Goal: Task Accomplishment & Management: Manage account settings

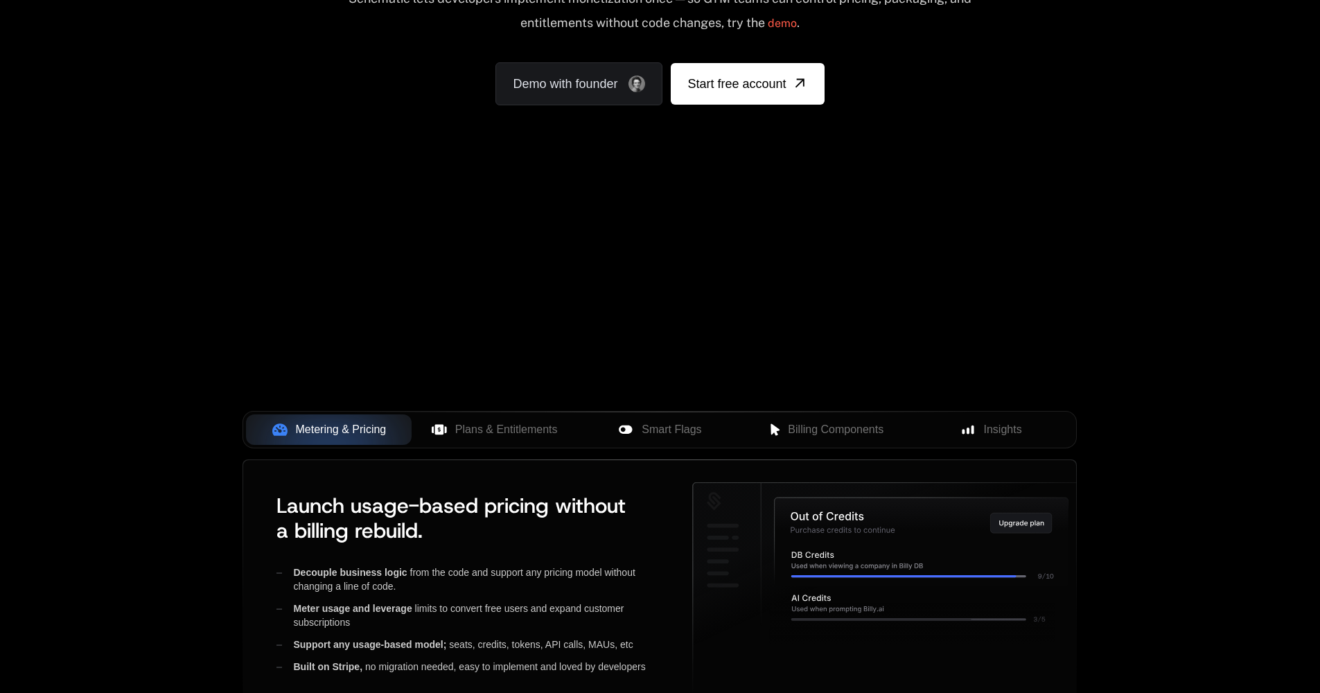
scroll to position [416, 0]
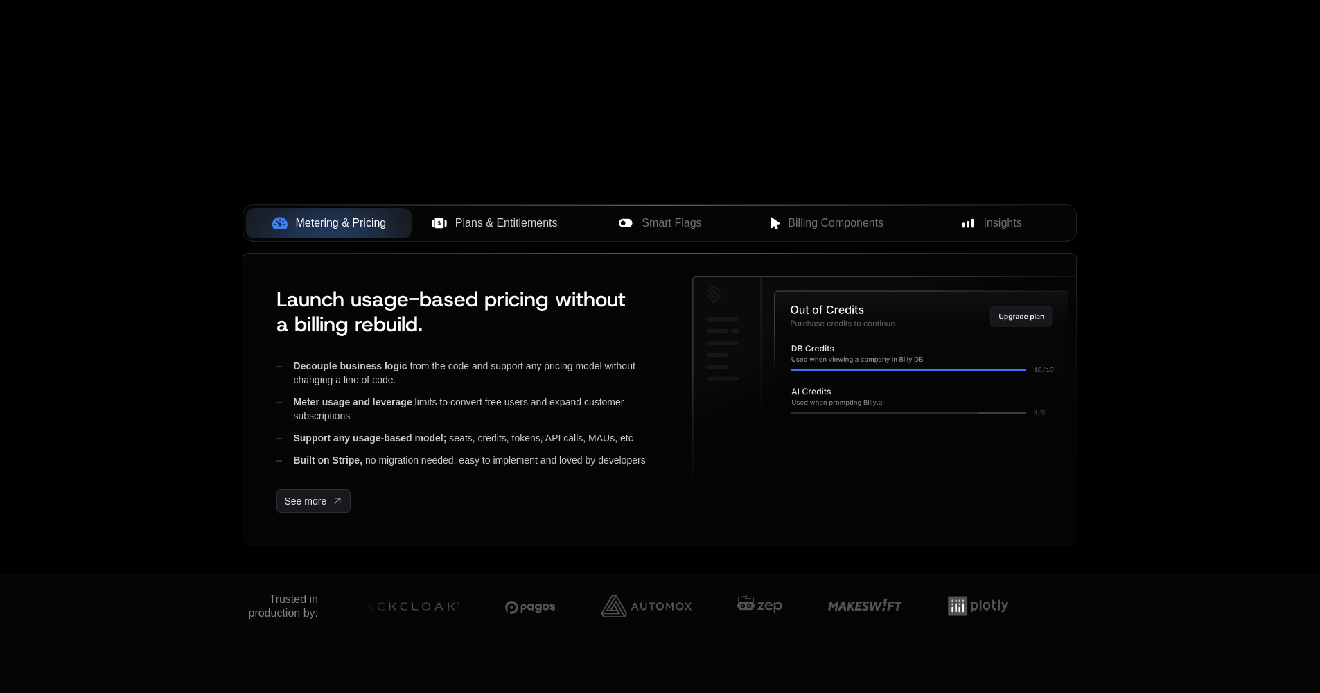
click at [475, 236] on button "Plans & Entitlements" at bounding box center [495, 223] width 166 height 30
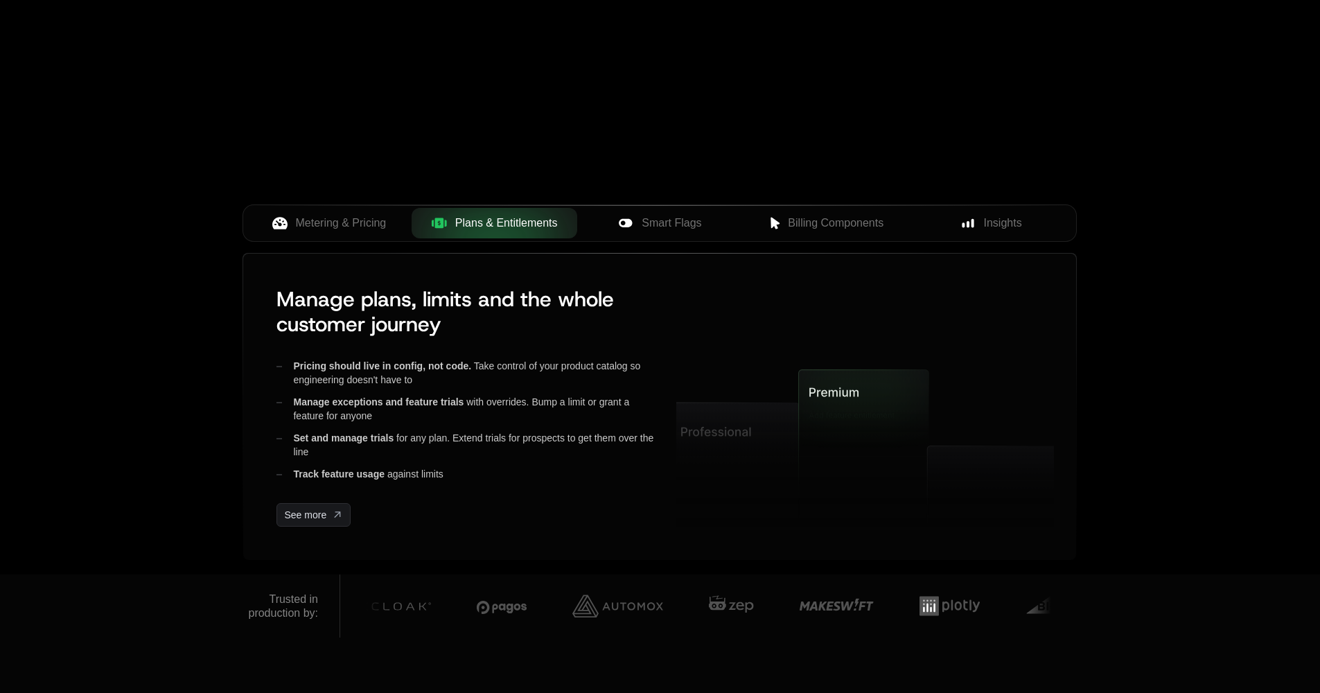
scroll to position [0, 0]
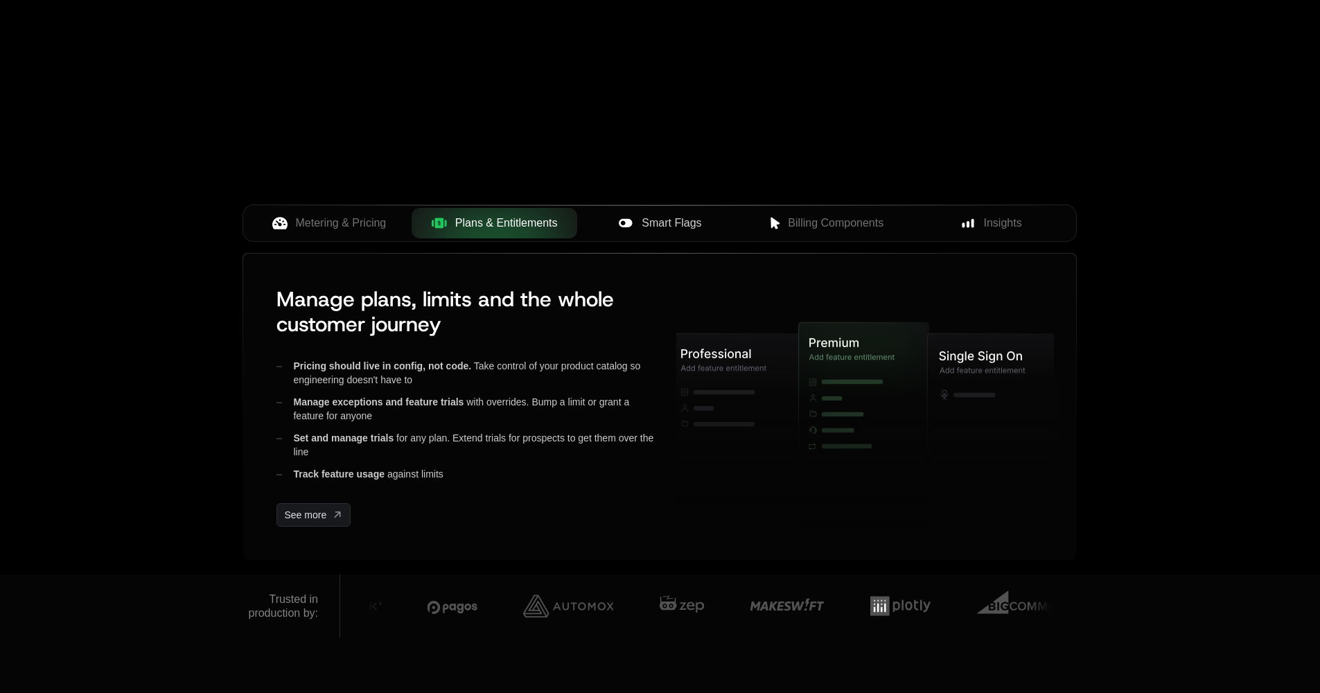
click at [696, 227] on span "Smart Flags" at bounding box center [672, 223] width 60 height 17
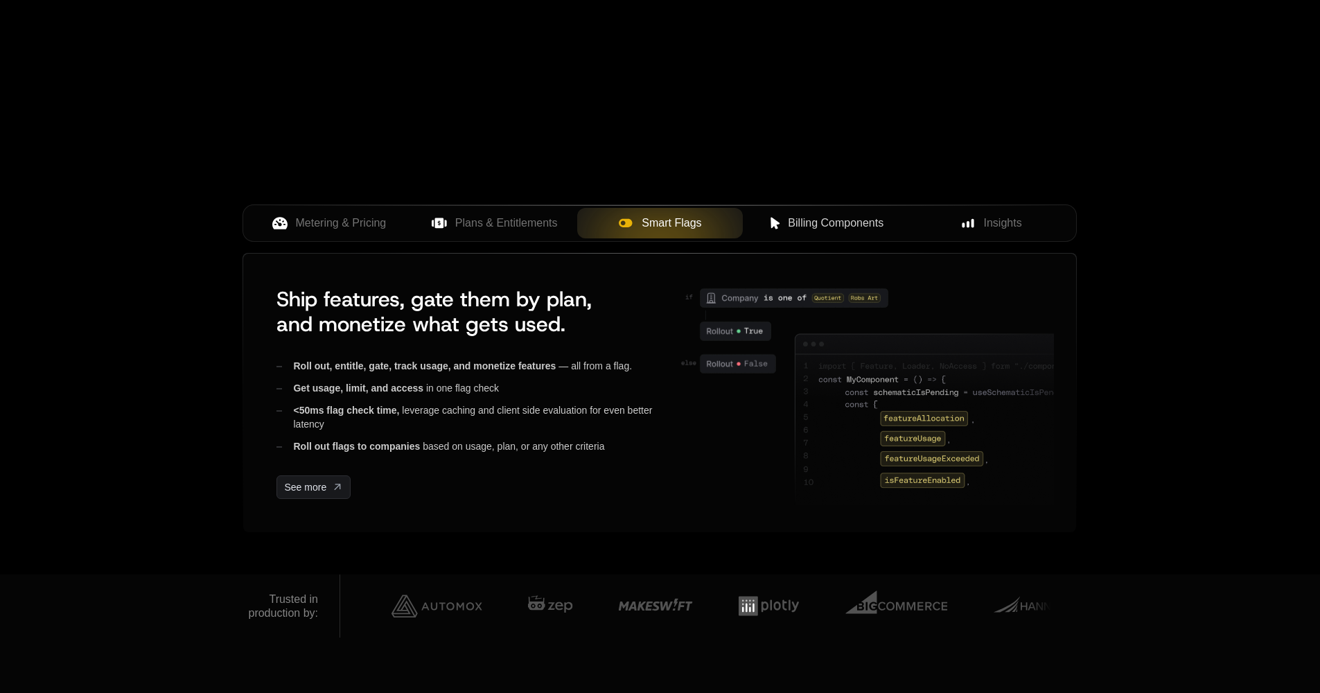
click at [870, 220] on span "Billing Components" at bounding box center [836, 223] width 96 height 17
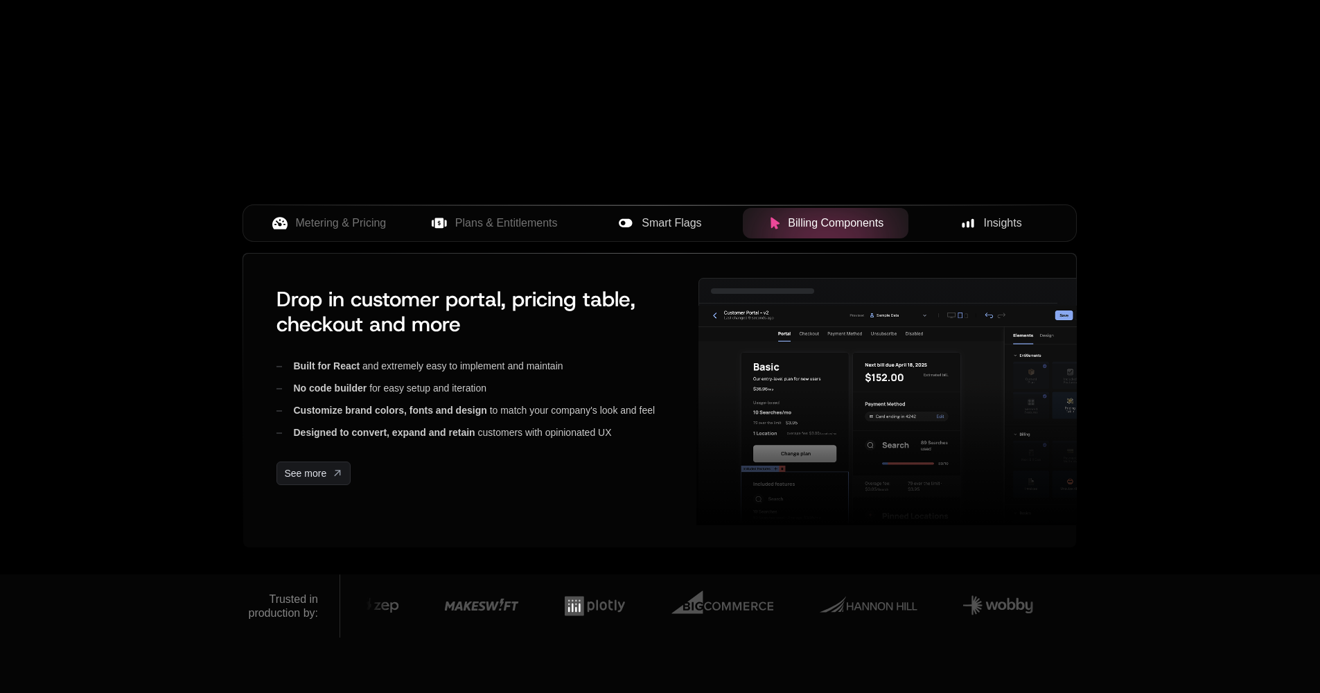
click at [971, 227] on icon at bounding box center [968, 223] width 12 height 12
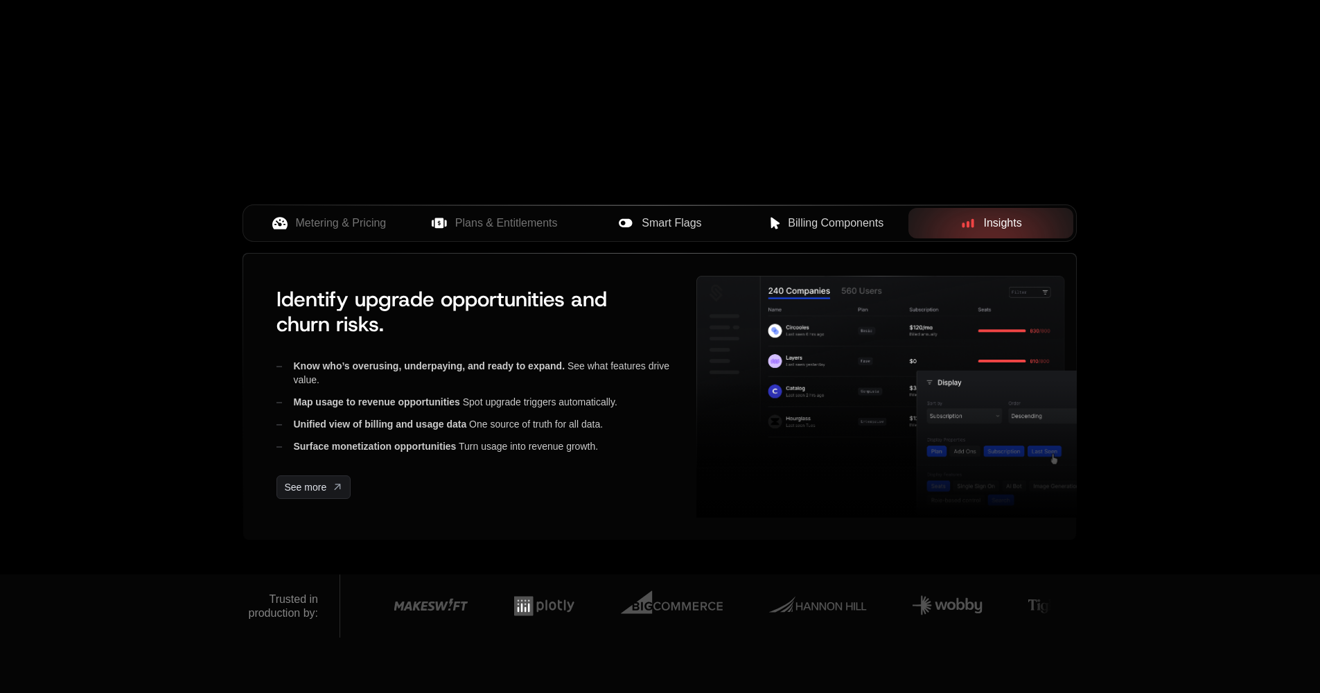
click at [835, 224] on span "Billing Components" at bounding box center [836, 223] width 96 height 17
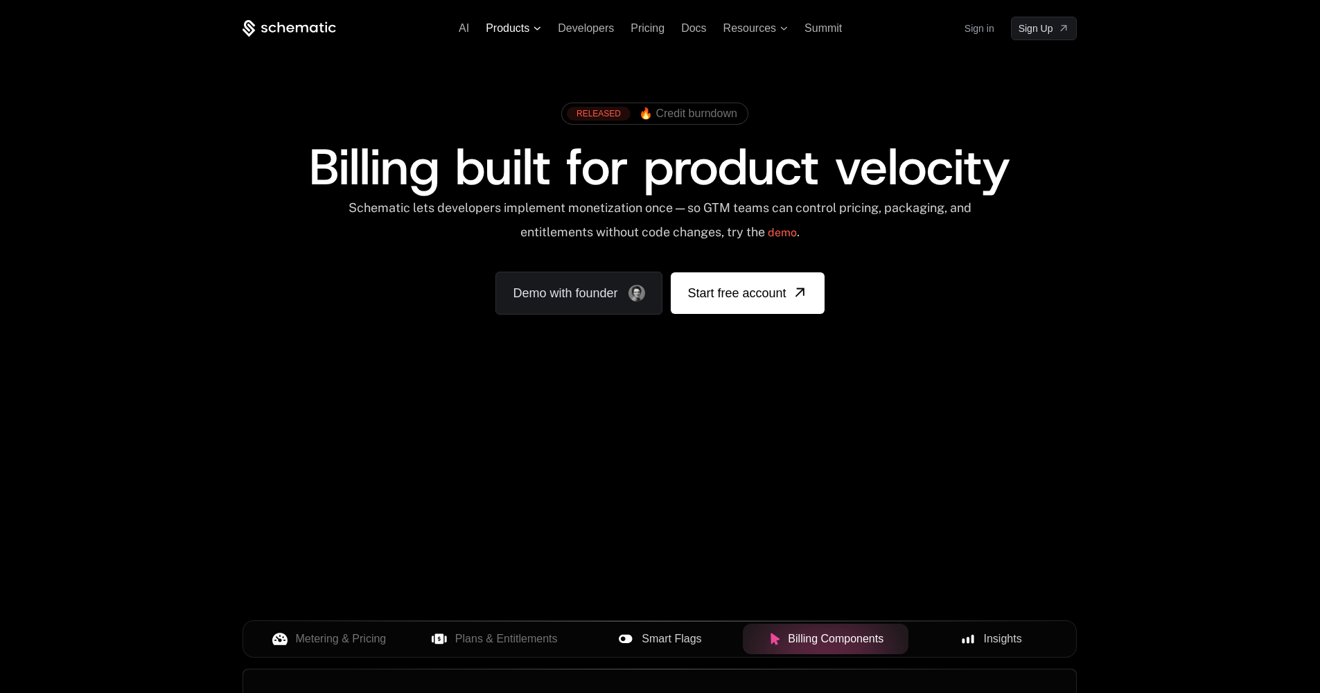
click at [510, 24] on span "Products" at bounding box center [508, 28] width 44 height 12
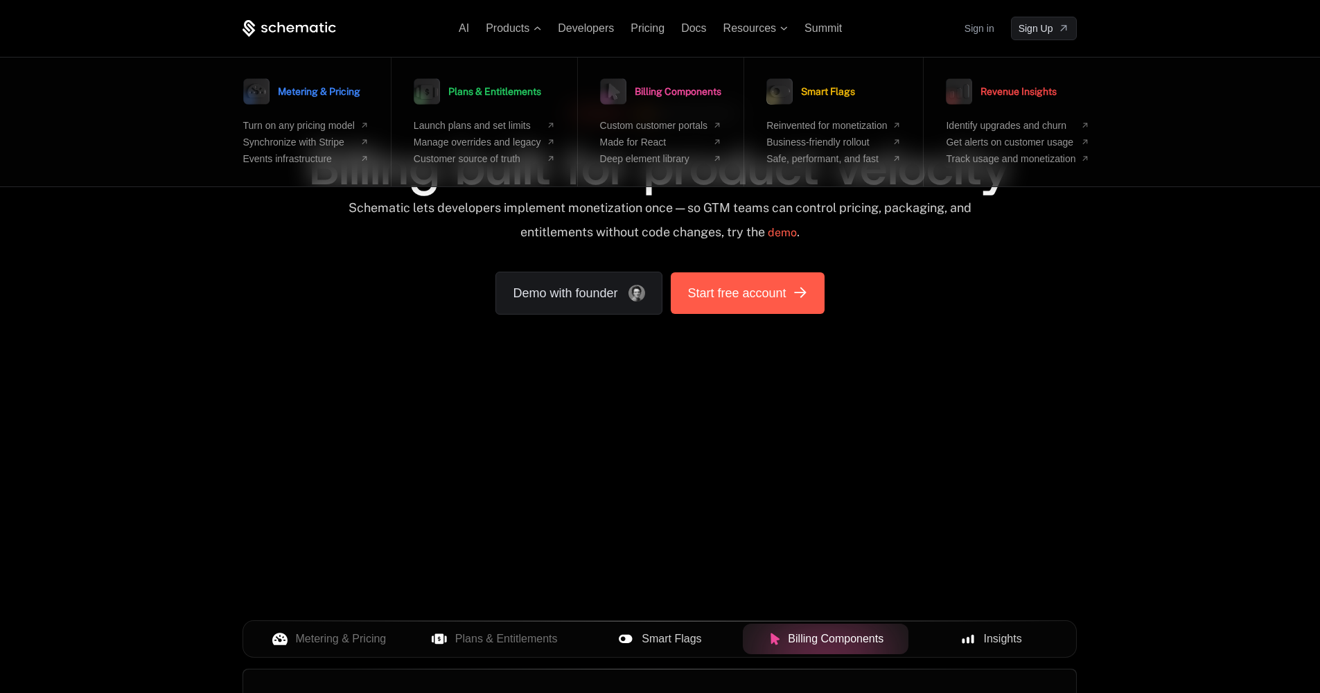
click at [778, 294] on span "Start free account" at bounding box center [736, 292] width 98 height 19
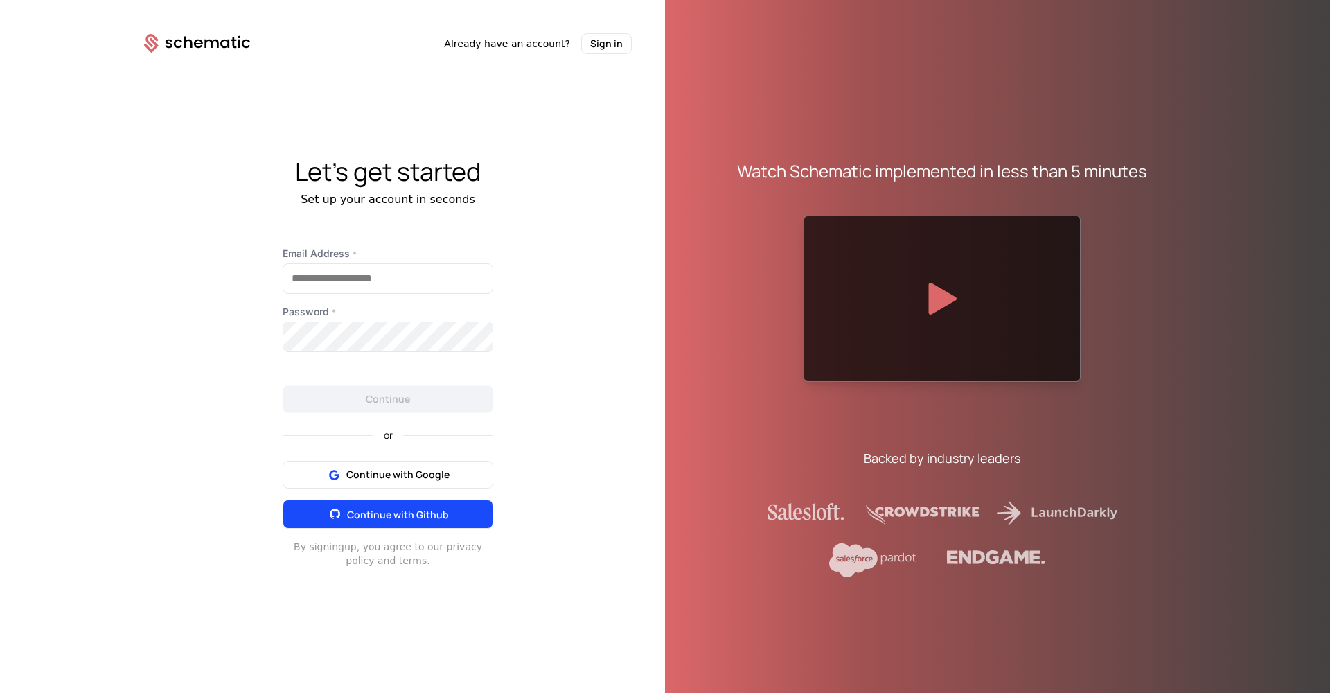
click at [430, 514] on button "Continue with Github" at bounding box center [388, 513] width 211 height 29
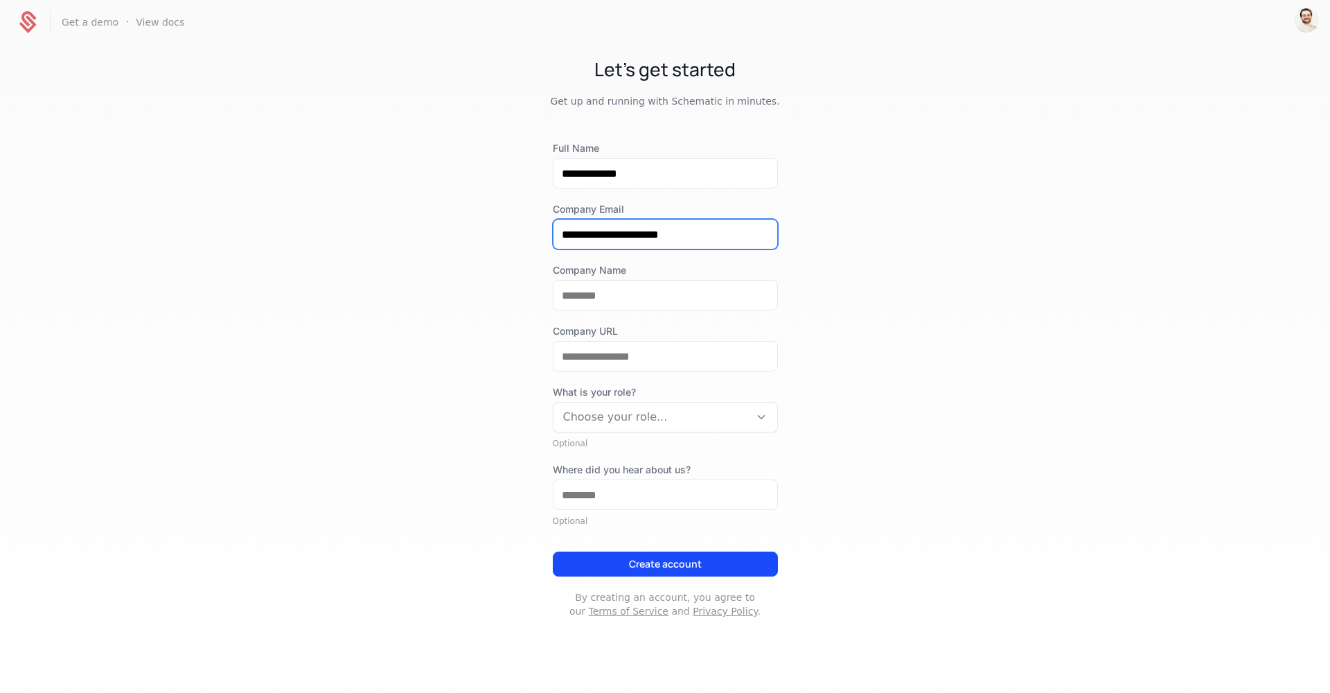
click at [667, 231] on input "**********" at bounding box center [666, 234] width 224 height 29
drag, startPoint x: 667, startPoint y: 231, endPoint x: 751, endPoint y: 233, distance: 83.9
click at [734, 232] on input "**********" at bounding box center [666, 234] width 224 height 29
type input "**********"
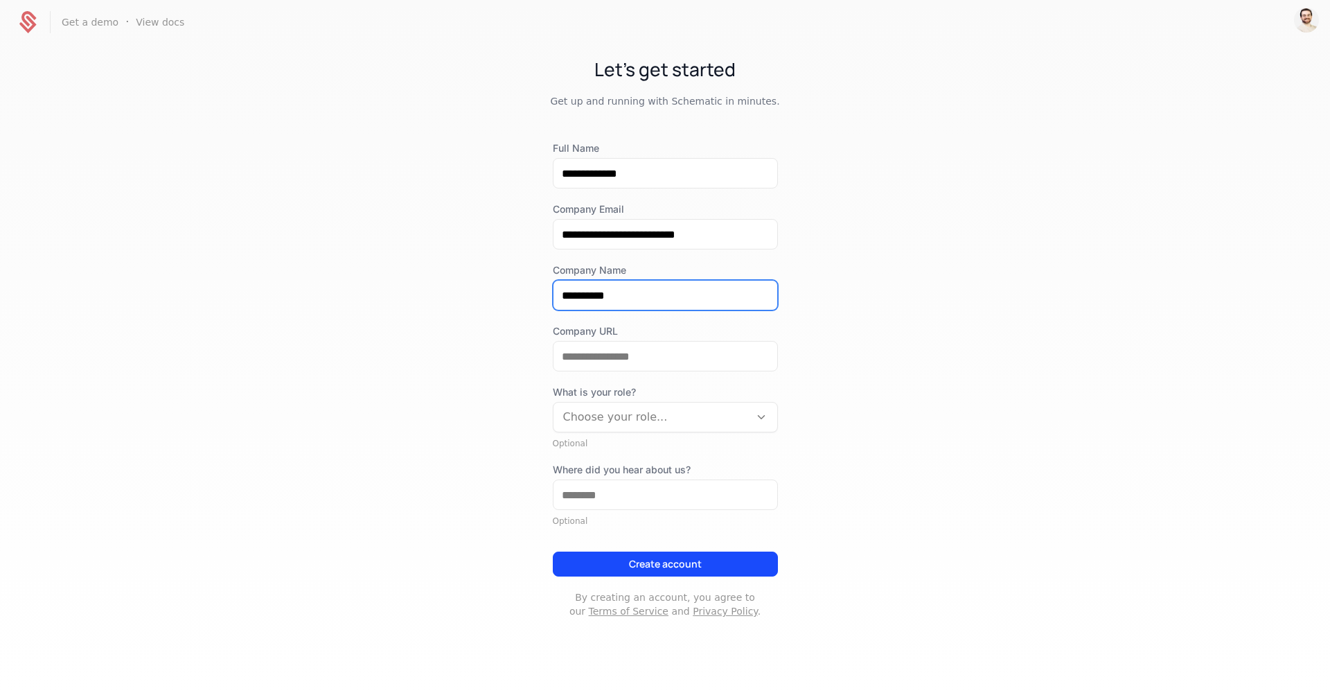
type input "**********"
click at [897, 247] on div "**********" at bounding box center [665, 350] width 1330 height 612
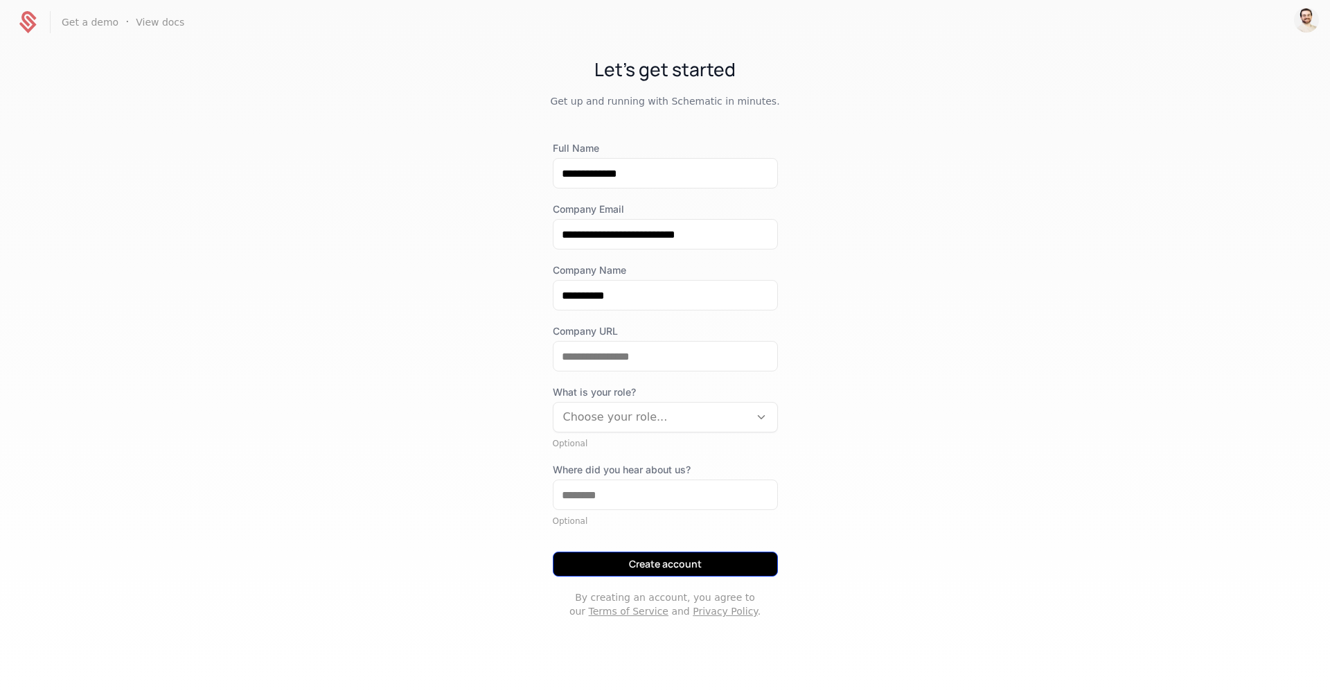
click at [680, 568] on button "Create account" at bounding box center [665, 563] width 225 height 25
type input "**********"
click at [681, 567] on button "Create account" at bounding box center [665, 563] width 225 height 25
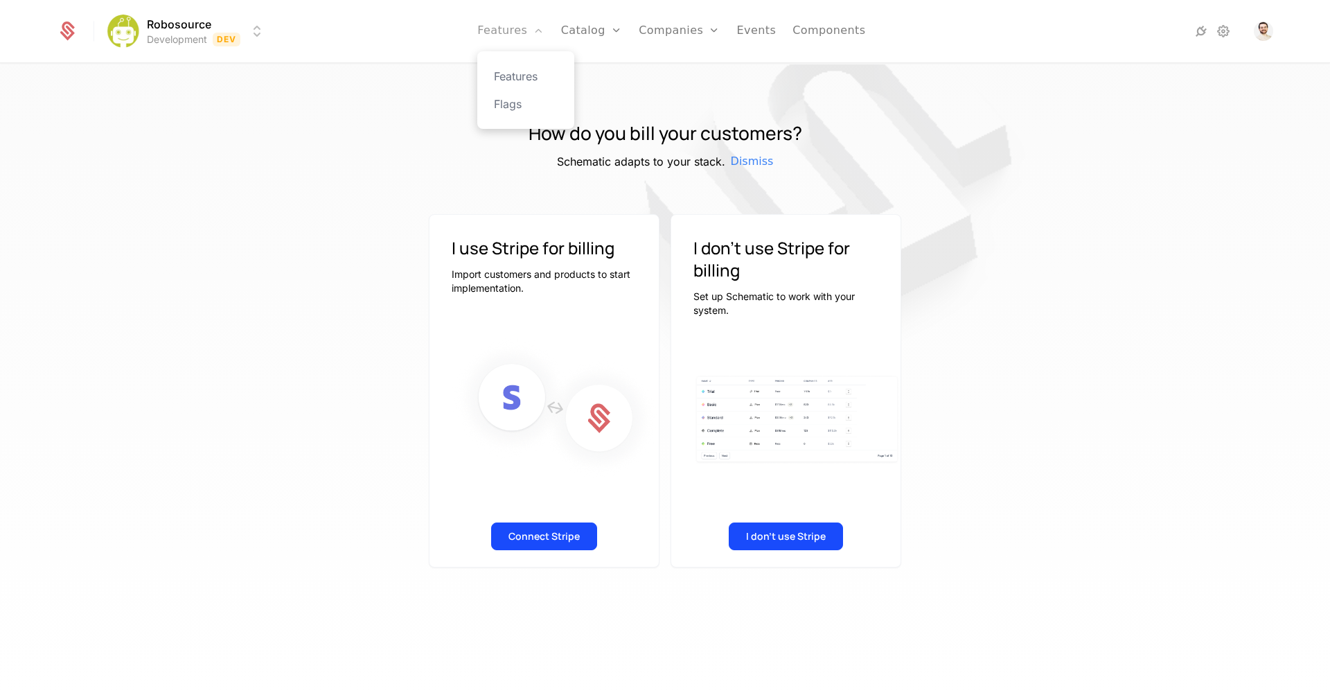
click at [520, 34] on link "Features" at bounding box center [510, 31] width 67 height 62
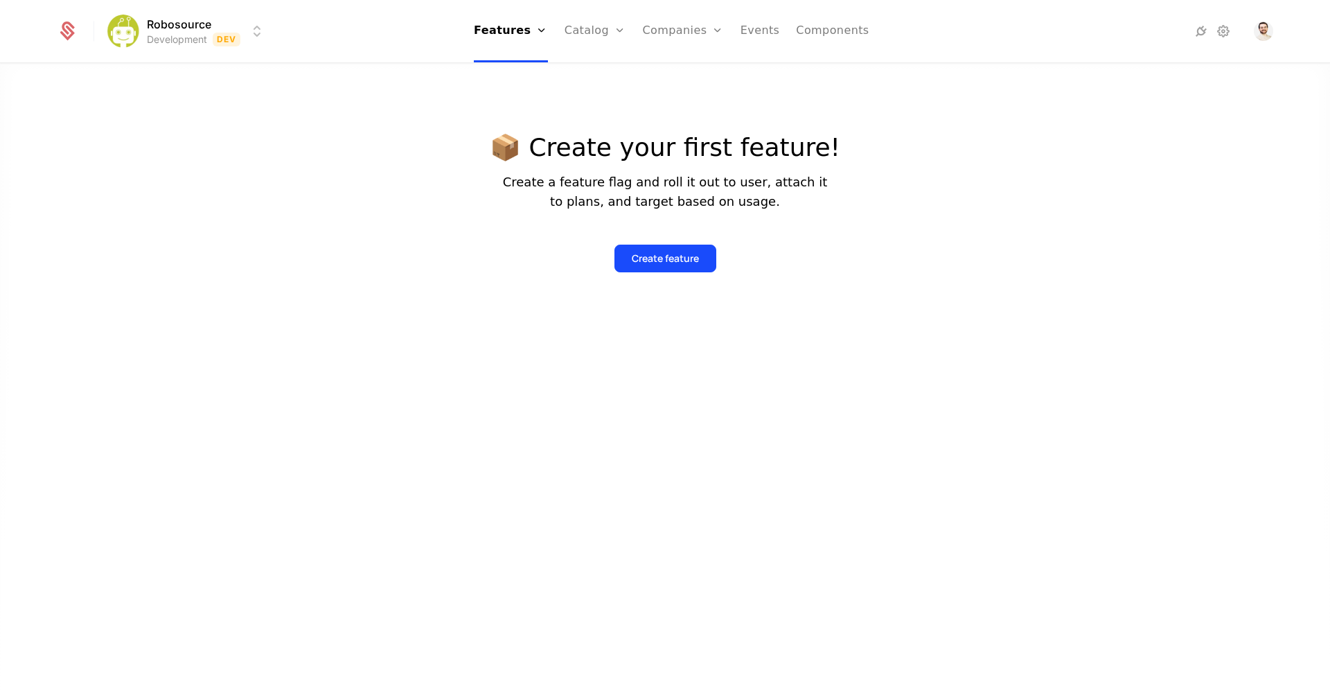
click at [259, 28] on html "Robosource Development Dev Features Features Flags Catalog Plans Add Ons Config…" at bounding box center [665, 346] width 1330 height 693
click at [211, 26] on html "Robosource Development Dev Features Features Flags Catalog Plans Add Ons Config…" at bounding box center [665, 346] width 1330 height 693
click at [159, 28] on html "Robosource Development Dev Features Features Flags Catalog Plans Add Ons Config…" at bounding box center [665, 346] width 1330 height 693
click at [361, 33] on html "Robosource Development Dev Features Features Flags Catalog Plans Add Ons Config…" at bounding box center [665, 346] width 1330 height 693
click at [601, 124] on link "Configuration" at bounding box center [616, 131] width 71 height 17
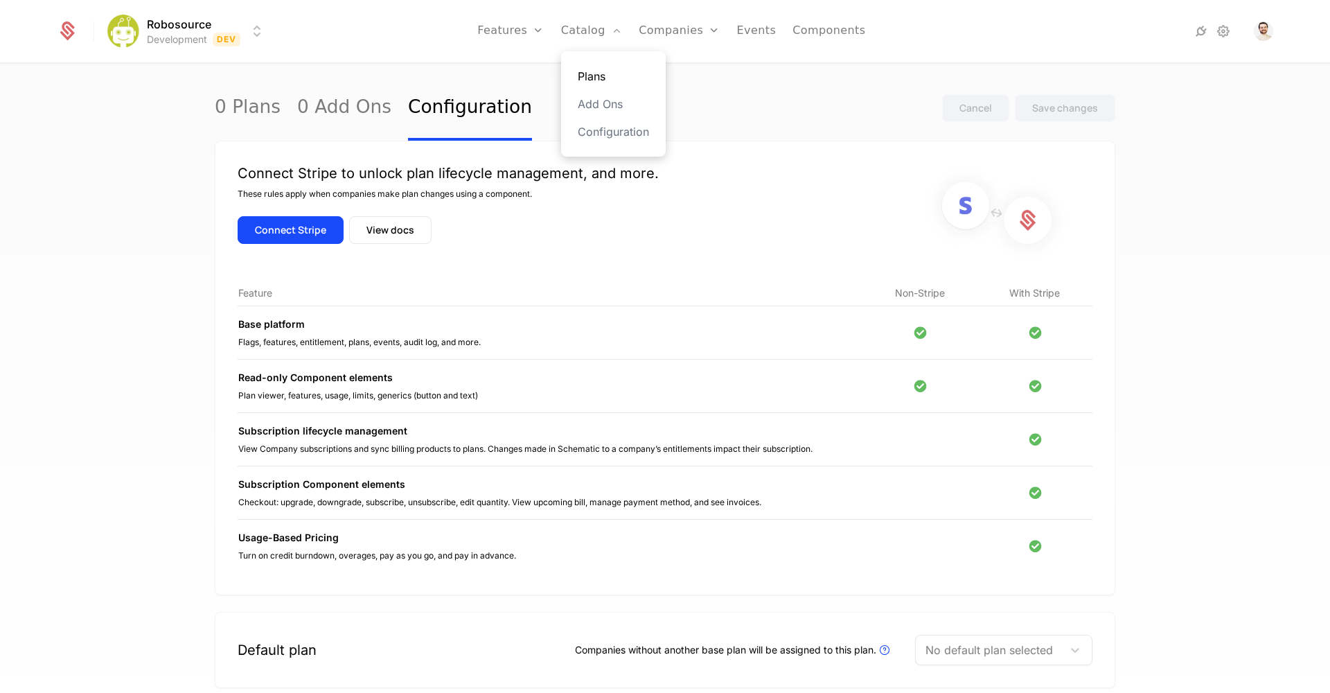
click at [603, 69] on link "Plans" at bounding box center [613, 76] width 71 height 17
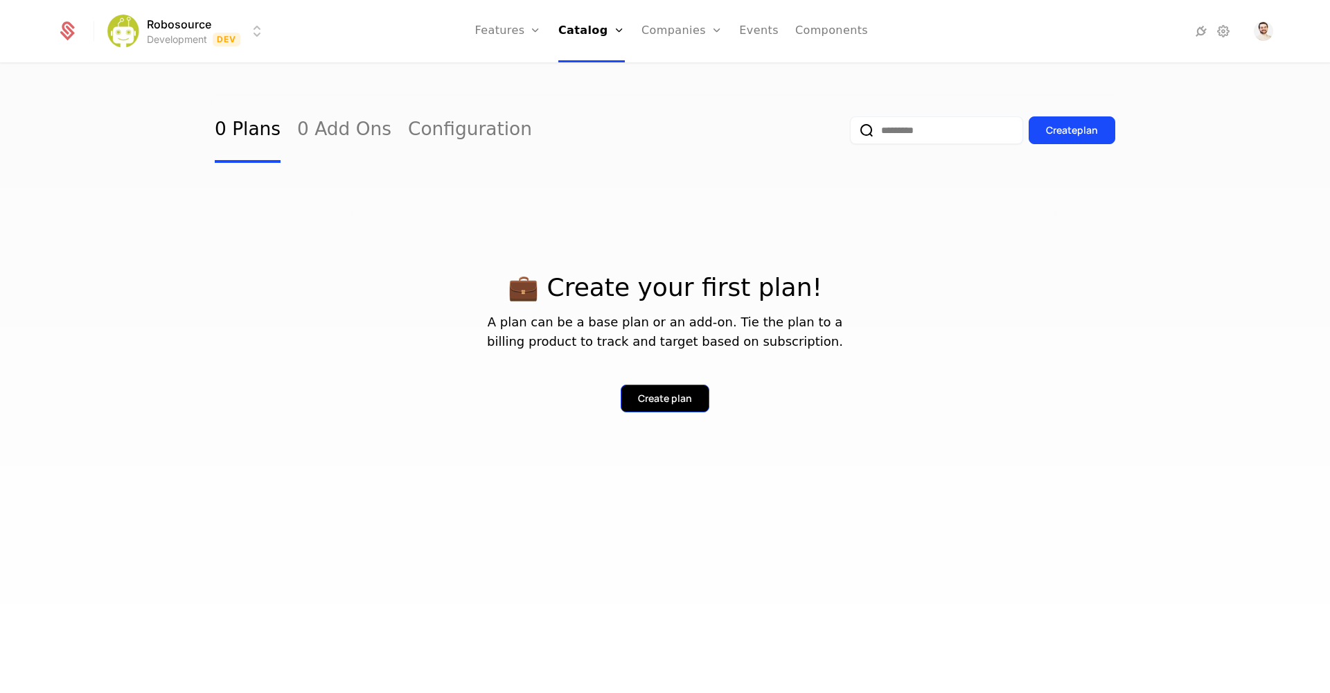
click at [689, 398] on div "Create plan" at bounding box center [665, 398] width 54 height 14
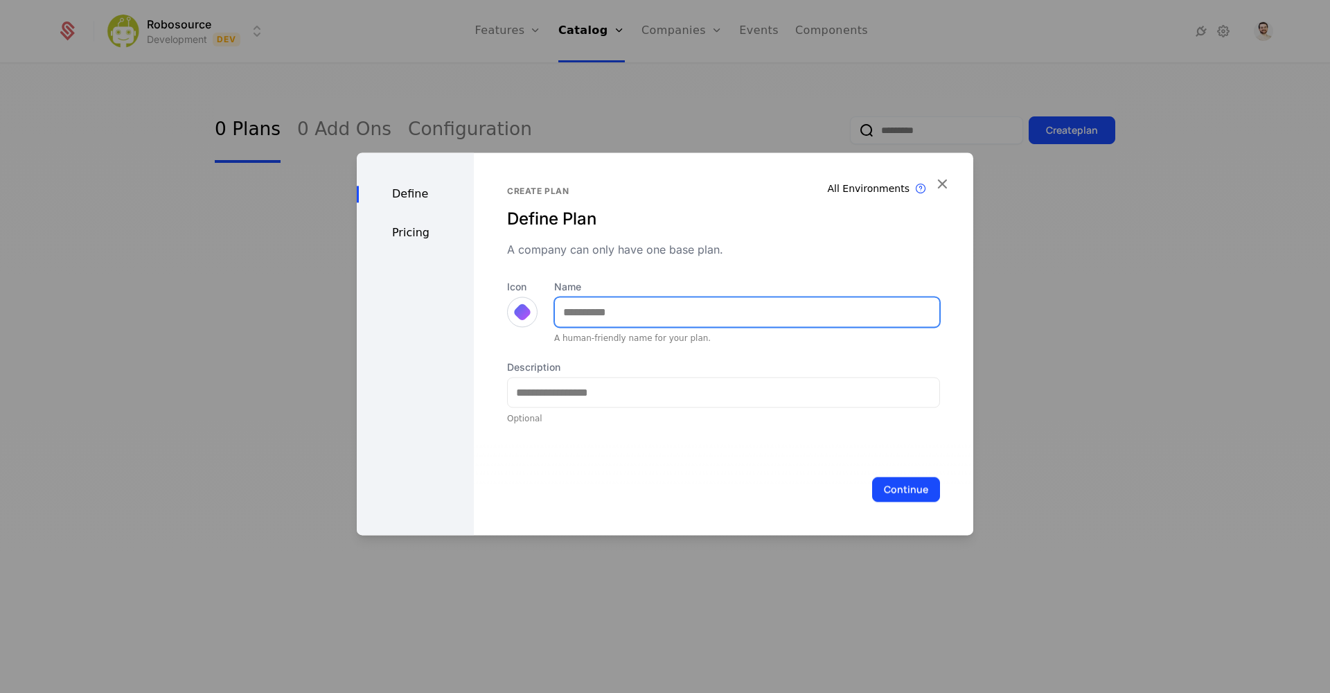
click at [635, 304] on input "Name" at bounding box center [747, 311] width 384 height 29
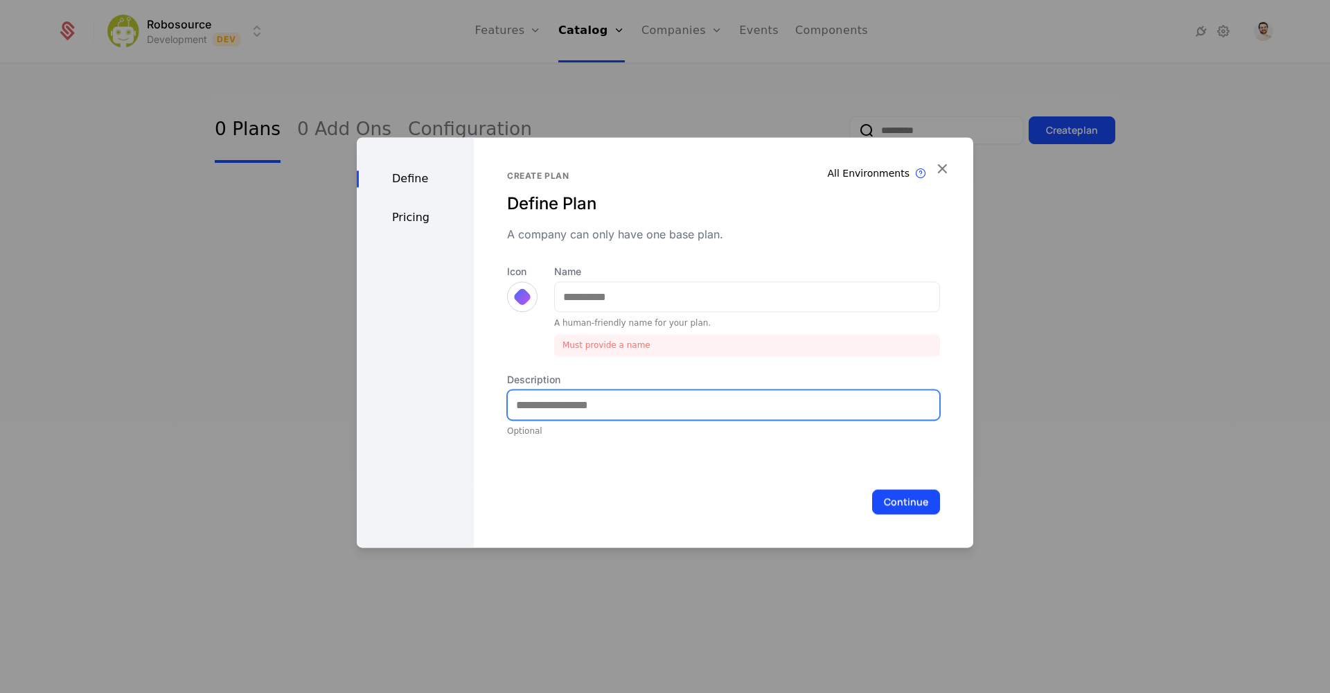
drag, startPoint x: 584, startPoint y: 384, endPoint x: 540, endPoint y: 353, distance: 53.2
click at [580, 382] on div "Description Optional" at bounding box center [723, 405] width 433 height 64
click at [407, 206] on div "Define Pricing" at bounding box center [415, 342] width 117 height 410
click at [407, 217] on div "Pricing" at bounding box center [415, 217] width 117 height 17
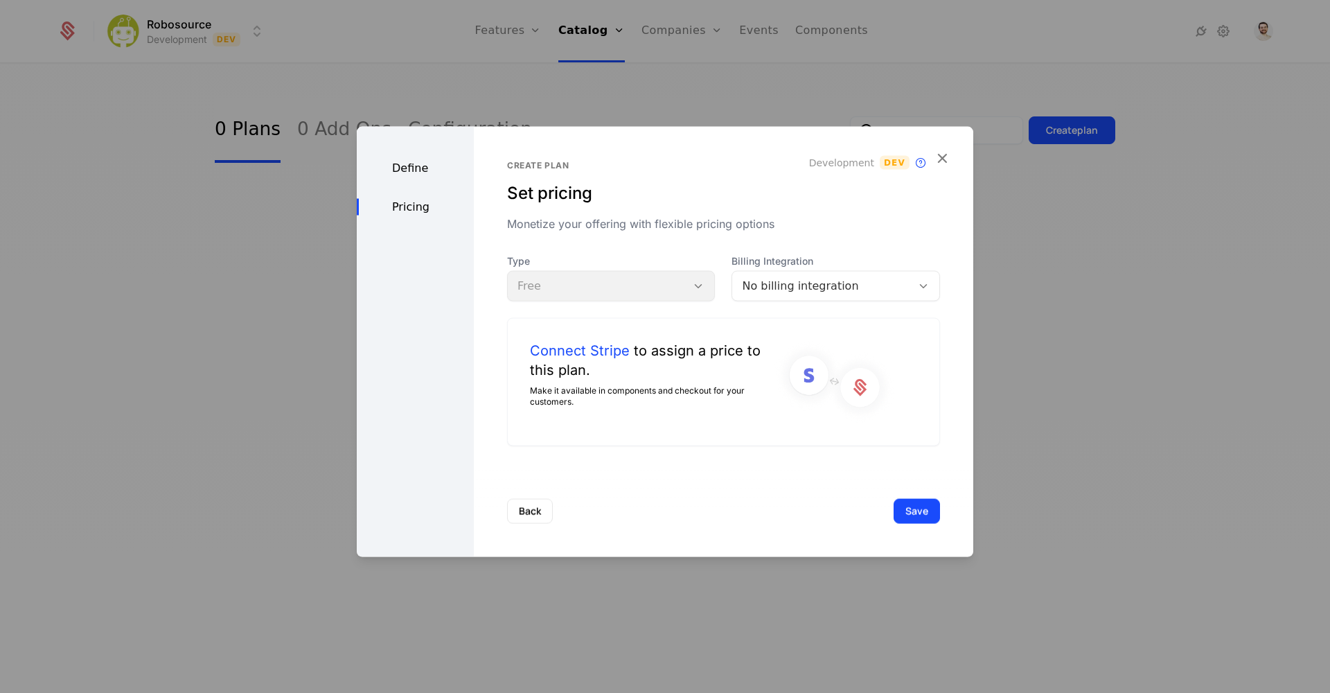
click at [683, 283] on div "Type Free" at bounding box center [611, 277] width 209 height 47
click at [786, 281] on div "No billing integration" at bounding box center [822, 286] width 160 height 17
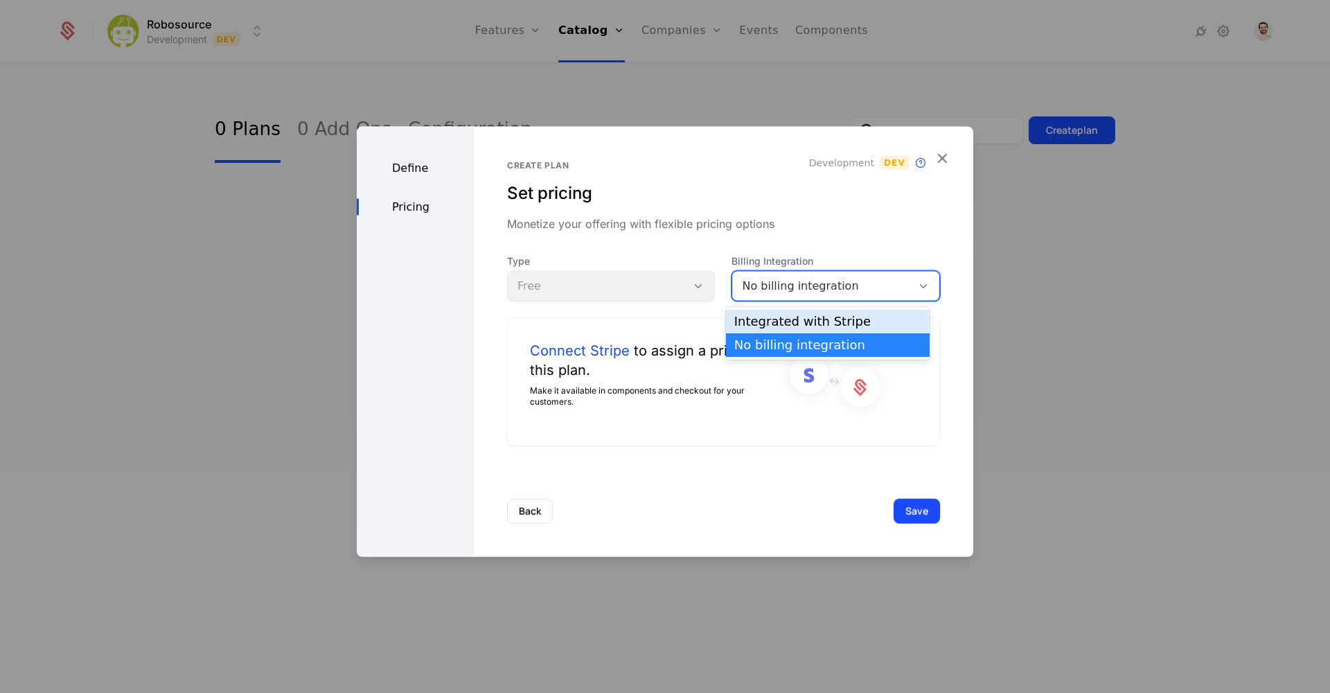
click at [807, 326] on div "Integrated with Stripe" at bounding box center [827, 321] width 187 height 12
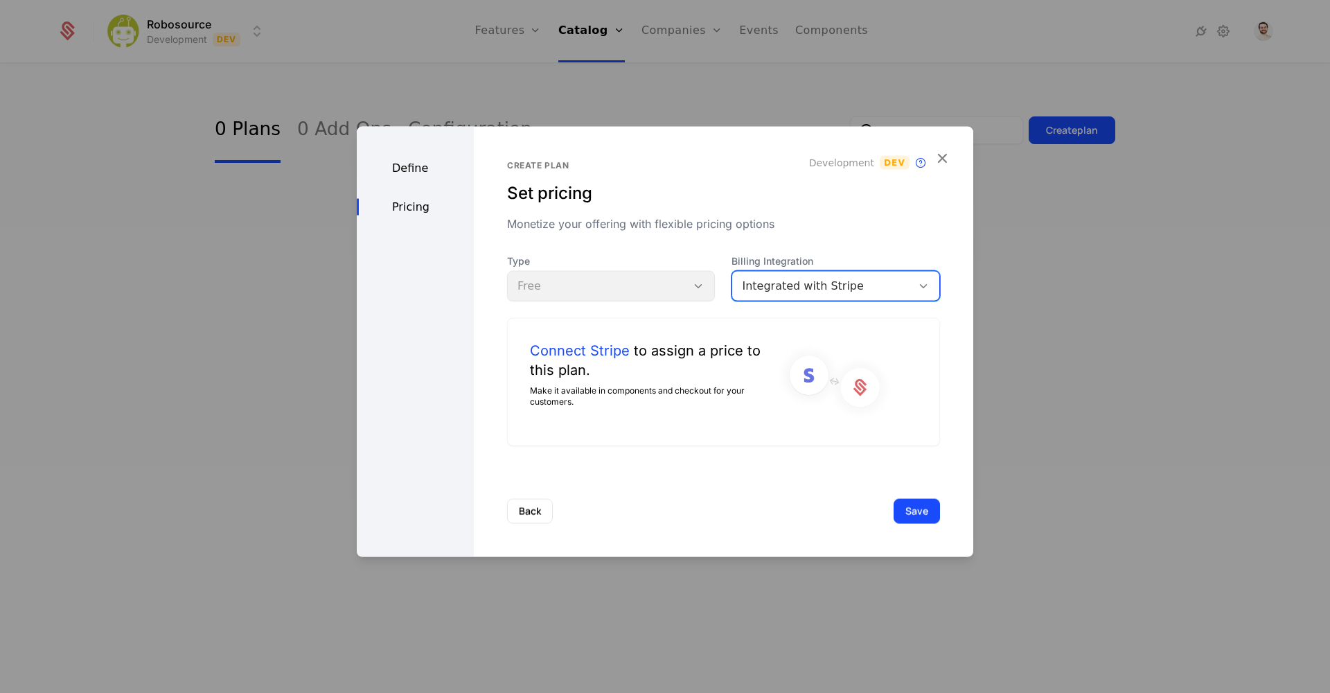
click at [770, 283] on div "Integrated with Stripe" at bounding box center [822, 286] width 160 height 17
click at [772, 336] on div "No billing integration" at bounding box center [828, 345] width 204 height 24
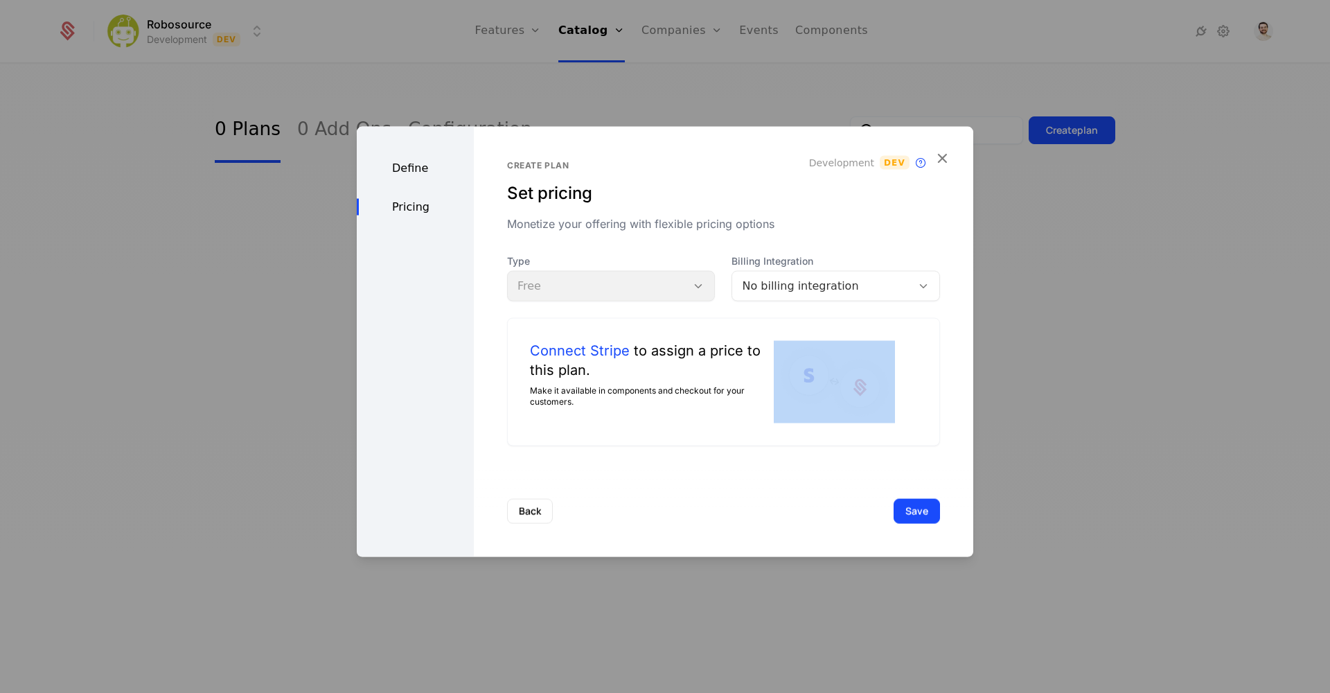
click at [772, 336] on div "Connect Stripe to assign a price to this plan. Make it available in components …" at bounding box center [723, 382] width 433 height 128
click at [534, 518] on button "Back" at bounding box center [530, 510] width 46 height 25
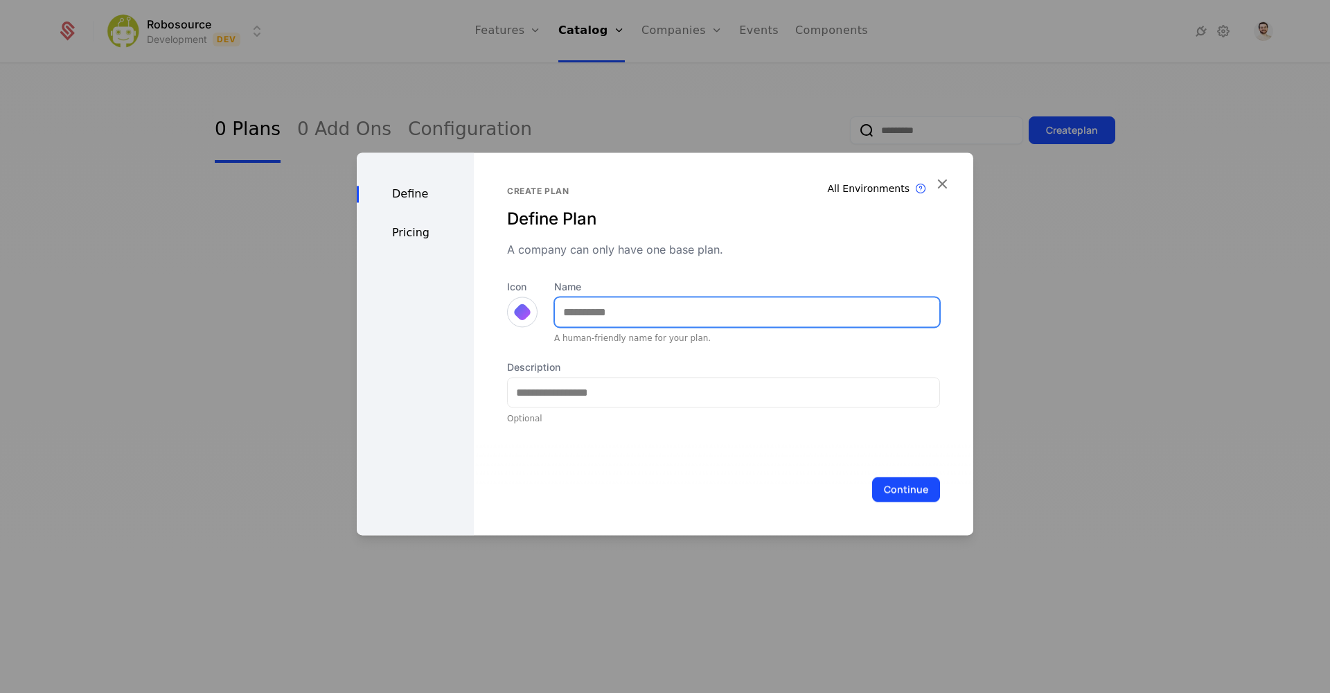
drag, startPoint x: 669, startPoint y: 314, endPoint x: 673, endPoint y: 307, distance: 7.7
click at [670, 312] on input "Name" at bounding box center [747, 311] width 384 height 29
type input "*"
type input "****"
click at [943, 186] on icon "button" at bounding box center [942, 184] width 18 height 18
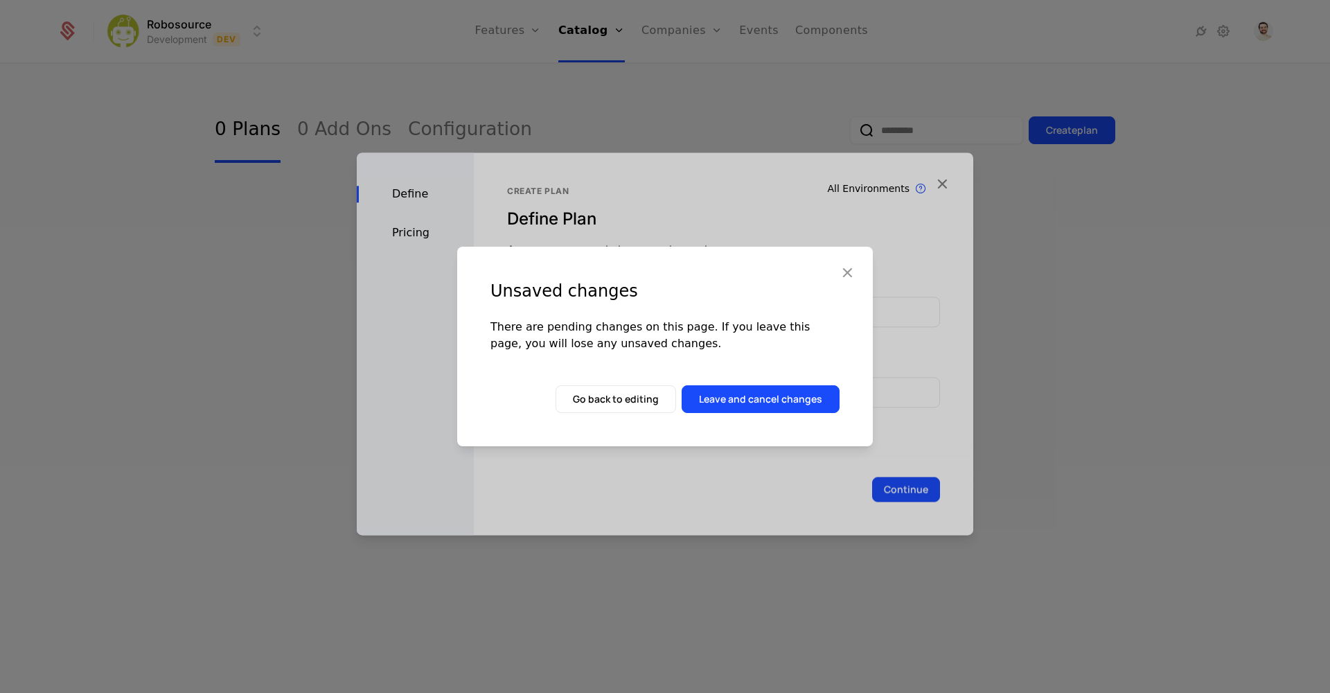
click at [742, 383] on div "Unsaved changes There are pending changes on this page. If you leave this page,…" at bounding box center [665, 347] width 416 height 200
click at [745, 407] on button "Leave and cancel changes" at bounding box center [761, 399] width 158 height 28
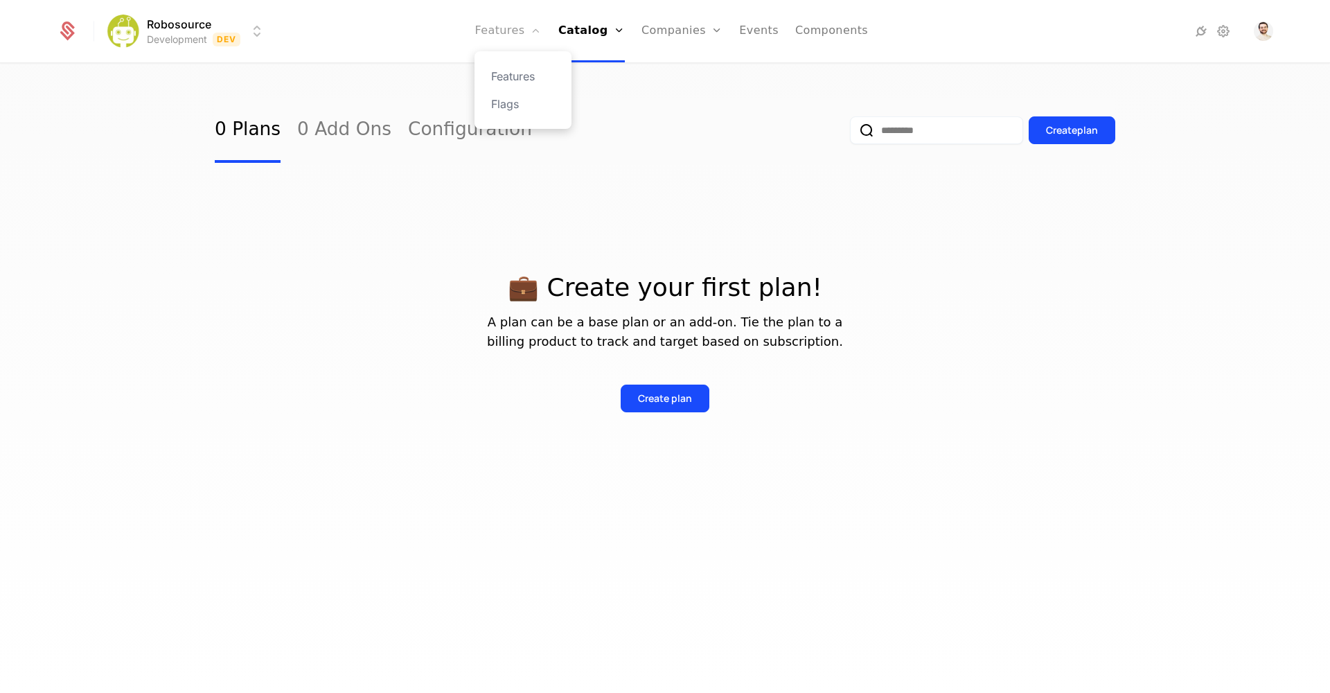
click at [516, 37] on link "Features" at bounding box center [508, 31] width 67 height 62
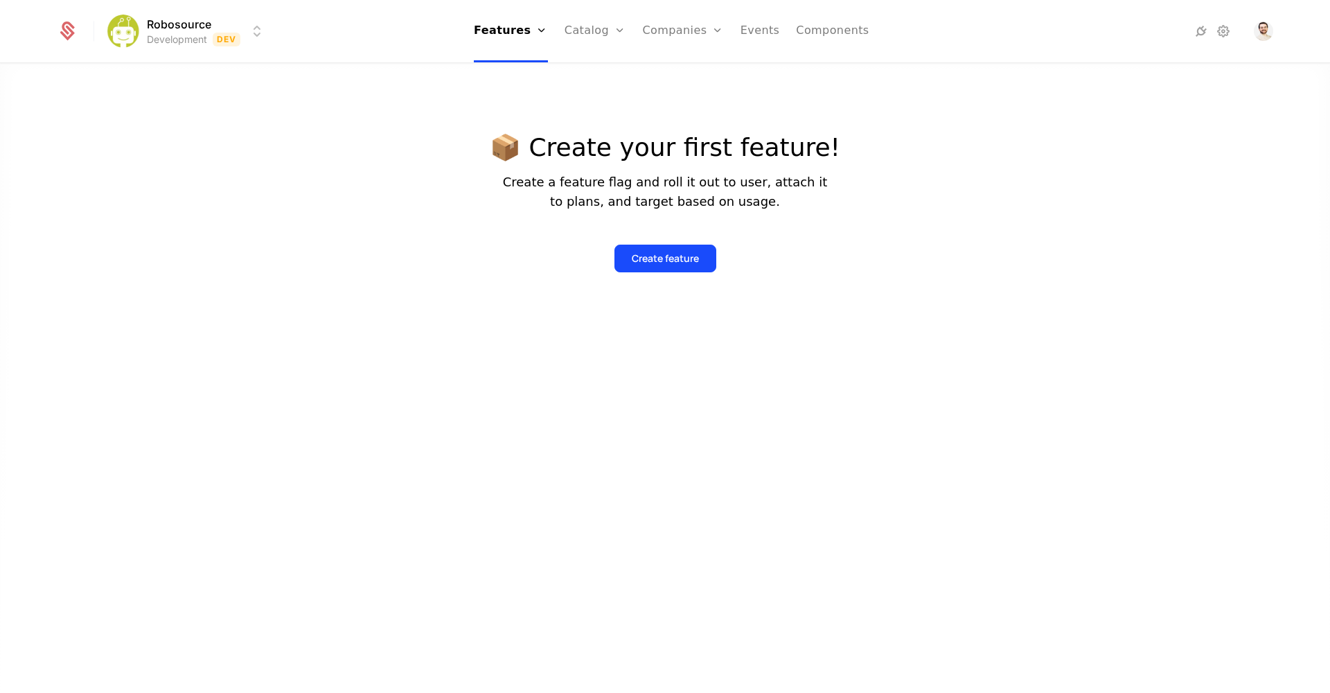
click at [702, 196] on p "Create a feature flag and roll it out to user, attach it to plans, and target b…" at bounding box center [665, 191] width 351 height 39
click at [694, 28] on link "Companies" at bounding box center [683, 31] width 81 height 62
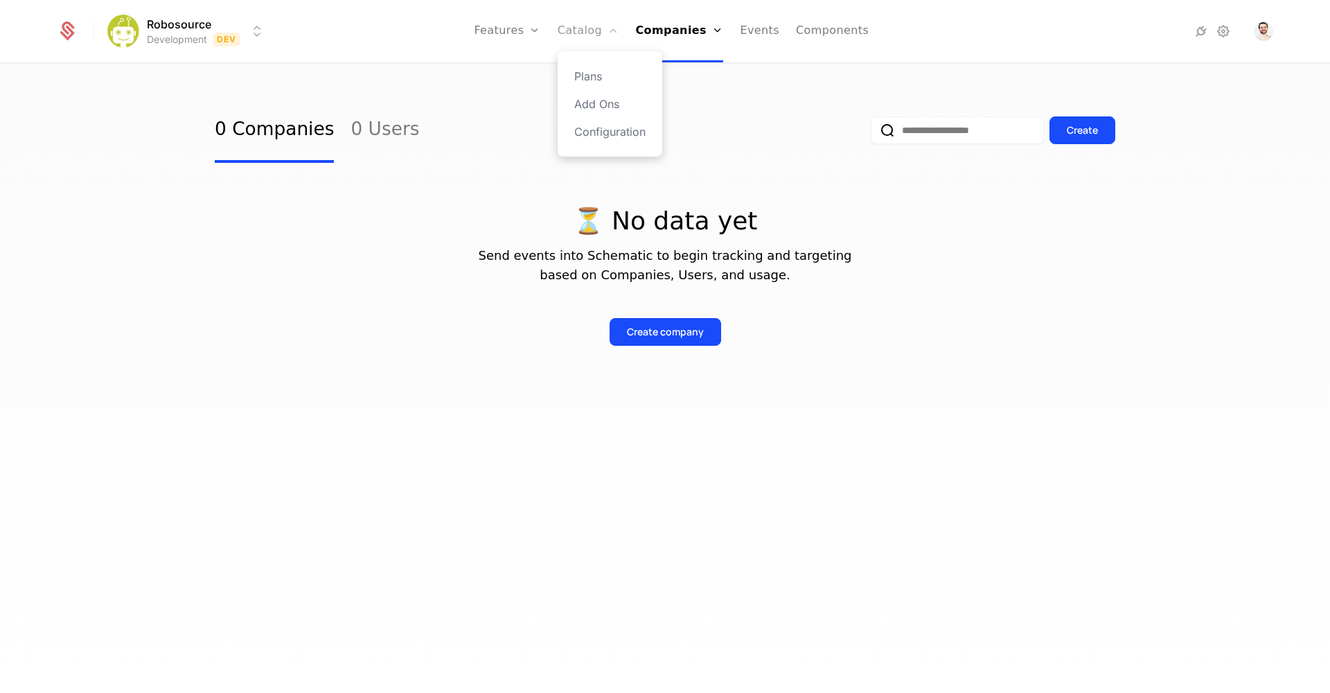
click at [607, 34] on link "Catalog" at bounding box center [589, 31] width 62 height 62
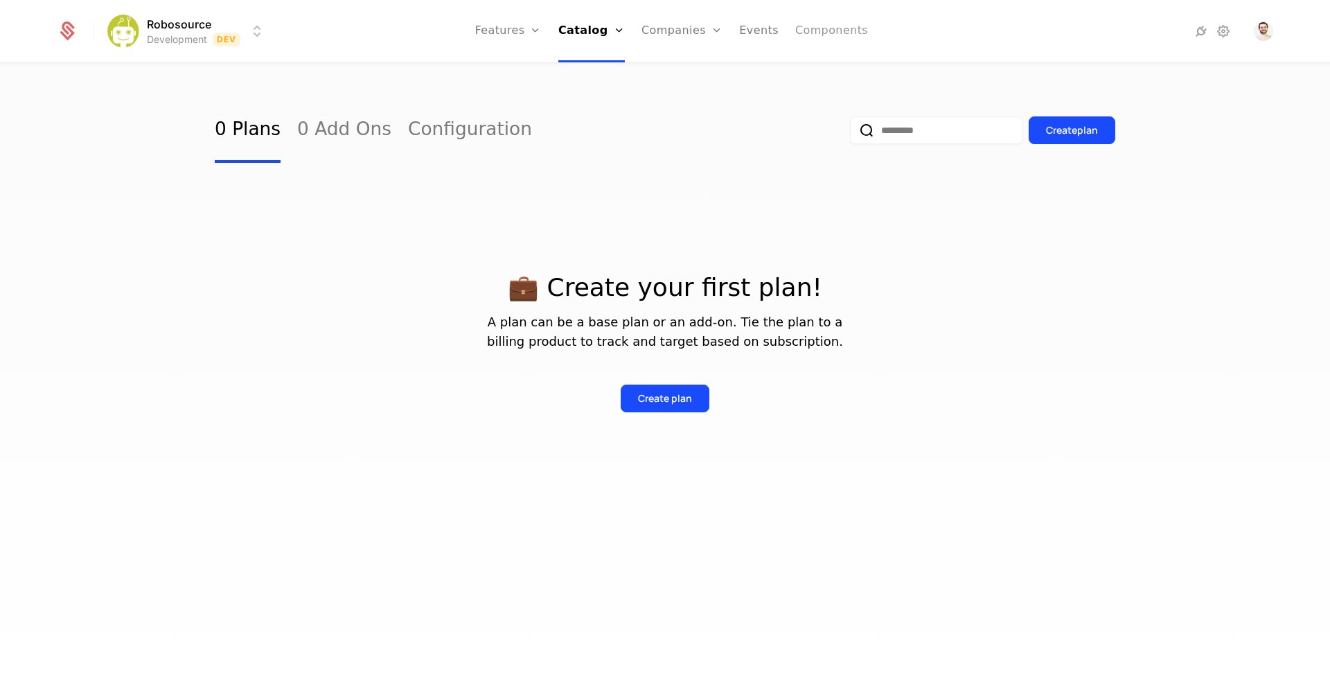
click at [818, 30] on link "Components" at bounding box center [831, 31] width 73 height 62
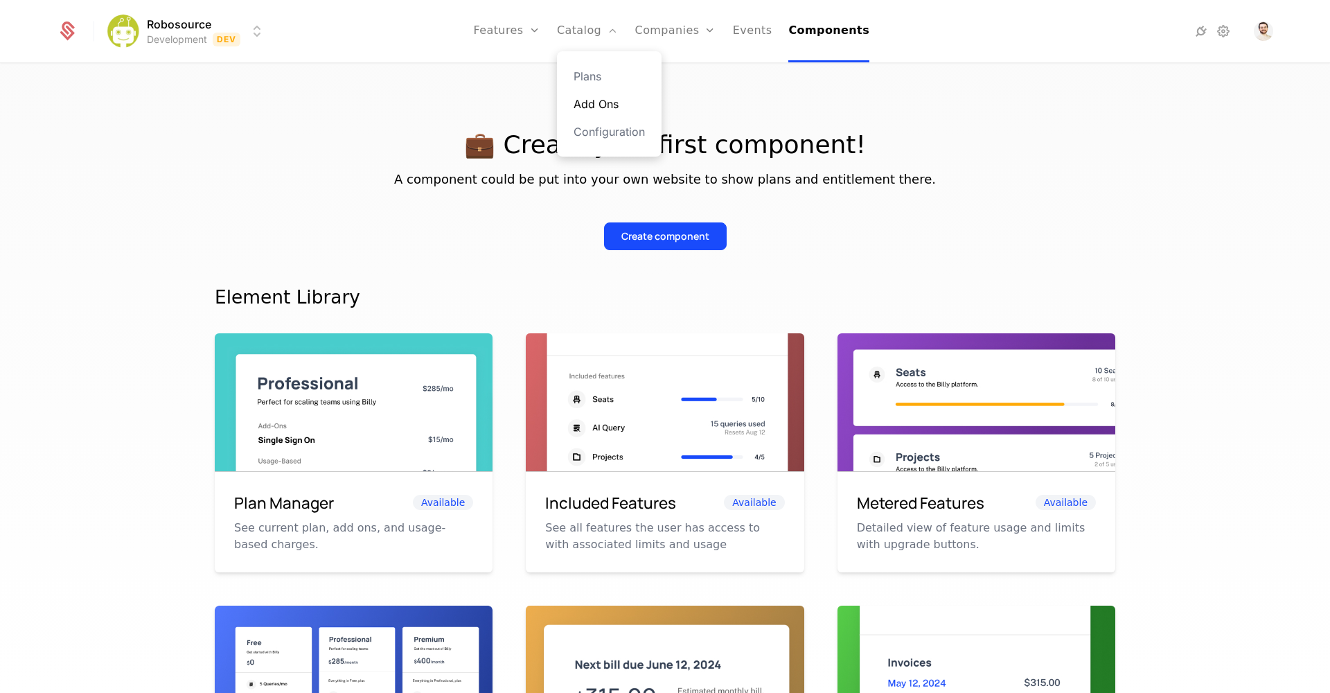
click at [601, 101] on link "Add Ons" at bounding box center [609, 104] width 71 height 17
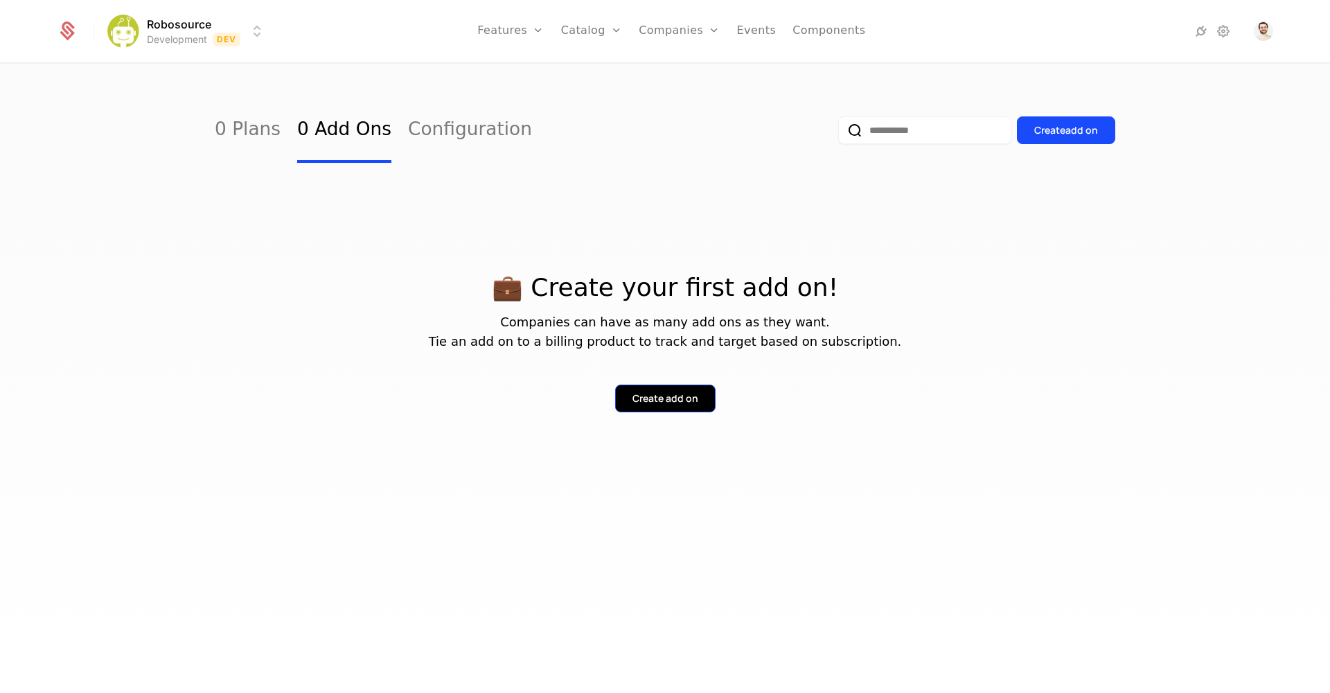
click at [689, 399] on div "Create add on" at bounding box center [665, 398] width 66 height 14
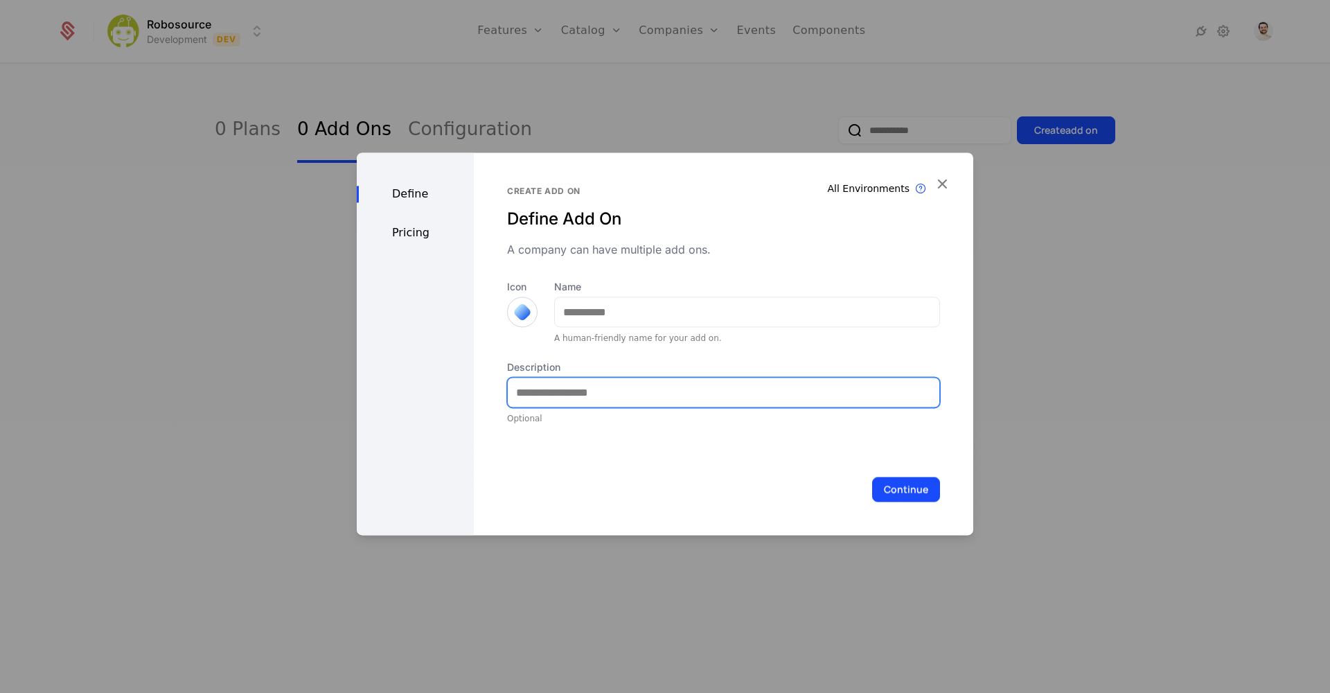
click at [653, 378] on input "Description" at bounding box center [724, 392] width 432 height 29
click at [416, 236] on div "Pricing" at bounding box center [415, 232] width 117 height 17
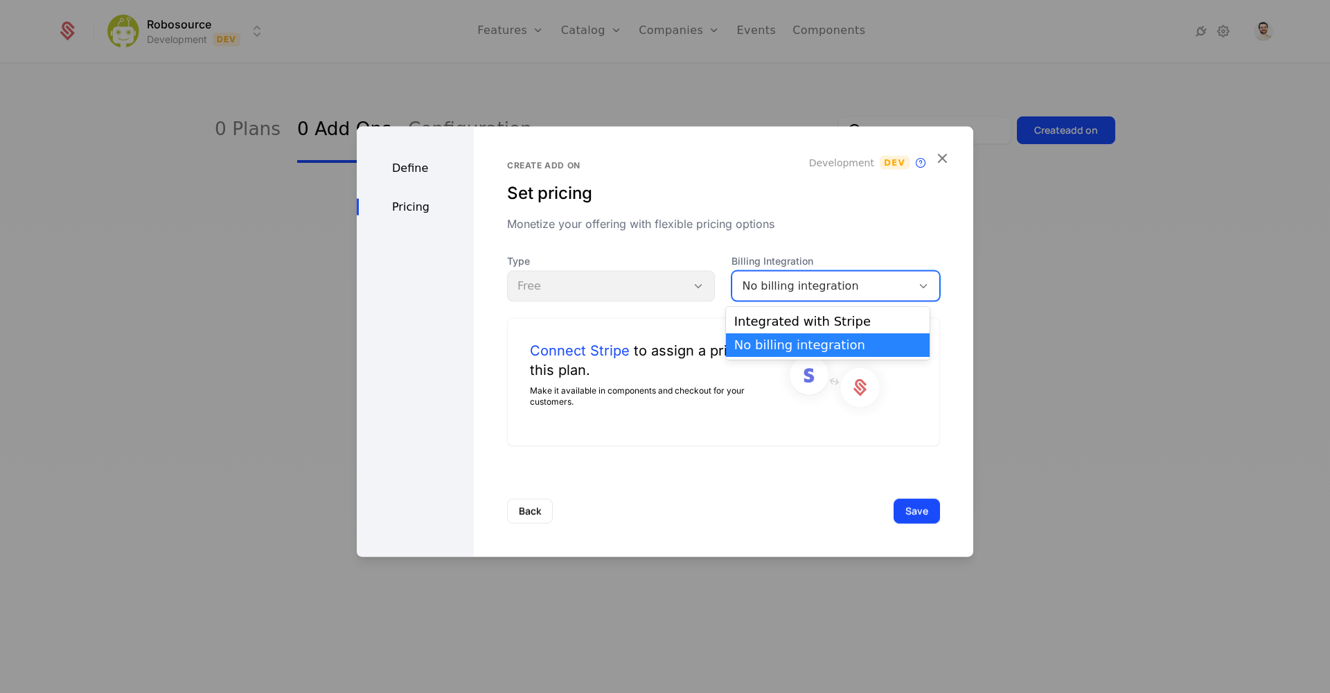
click at [837, 288] on div "No billing integration" at bounding box center [822, 286] width 160 height 17
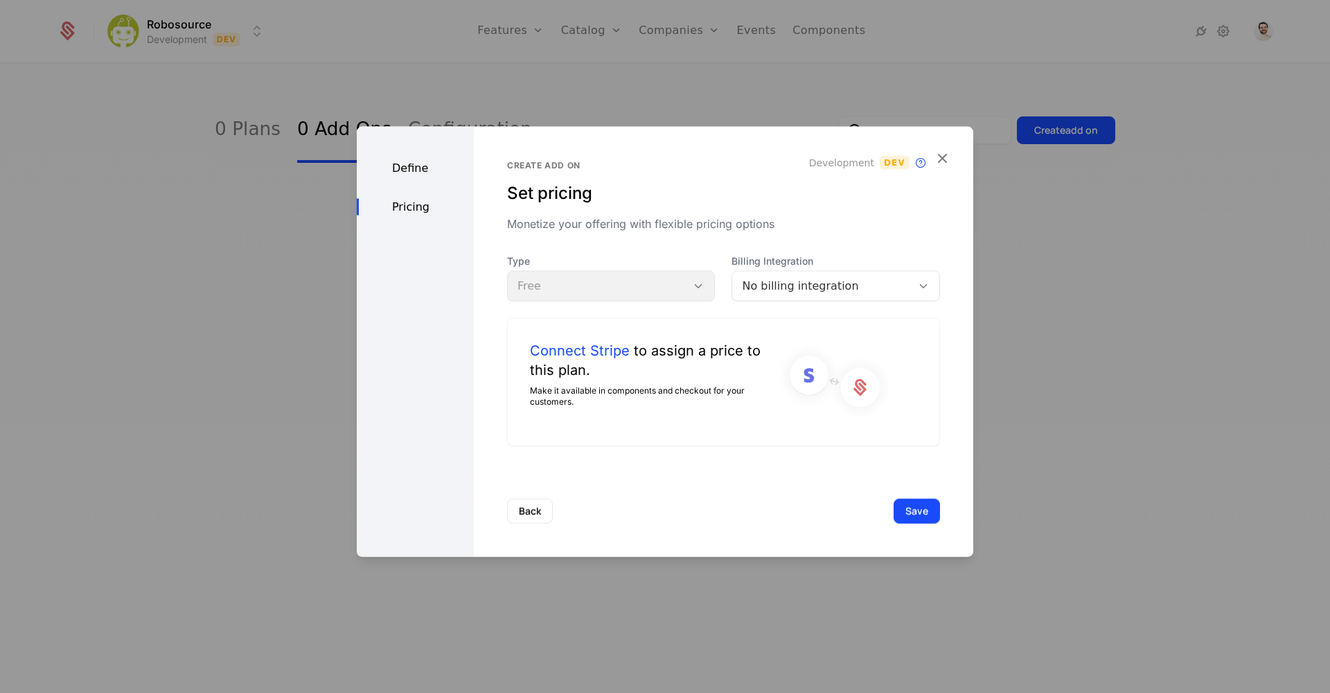
drag, startPoint x: 610, startPoint y: 419, endPoint x: 647, endPoint y: 451, distance: 48.6
click at [610, 420] on div "Connect Stripe to assign a price to this plan. Make it available in components …" at bounding box center [652, 382] width 244 height 82
click at [587, 345] on link "Connect Stripe" at bounding box center [580, 350] width 100 height 19
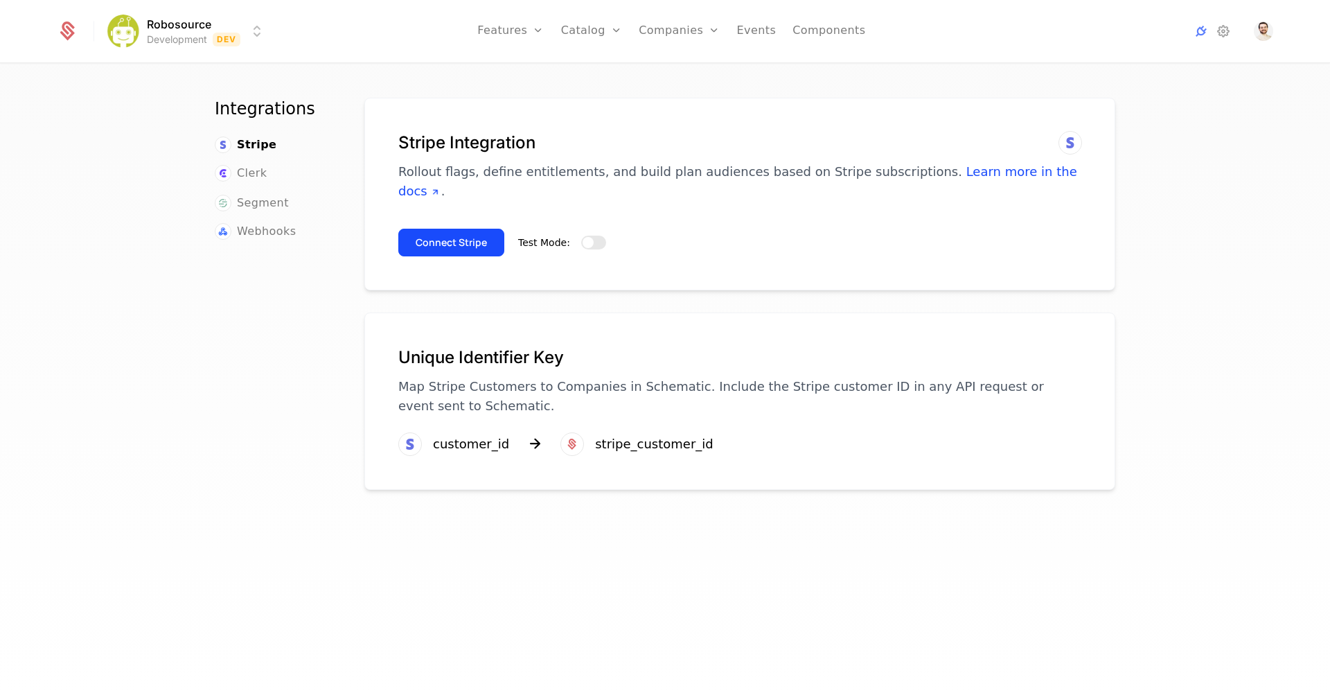
click at [590, 236] on button "Test Mode:" at bounding box center [593, 243] width 25 height 14
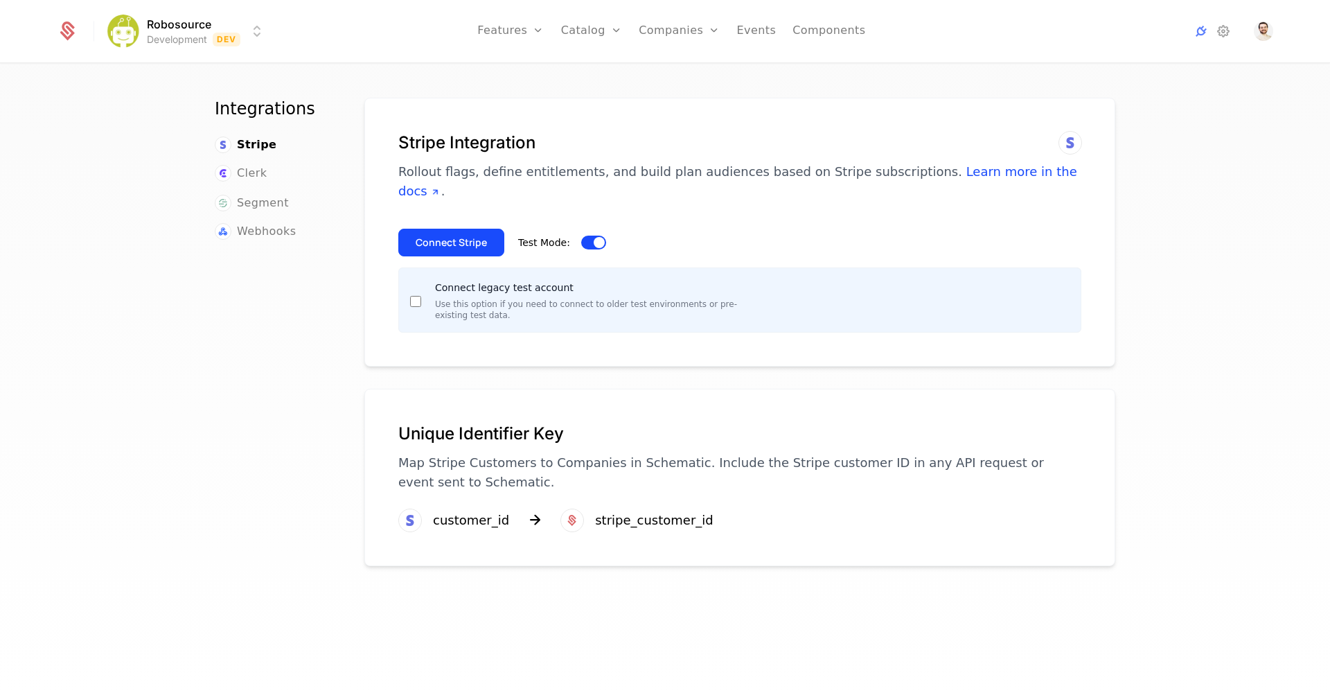
click at [404, 283] on div "Connect legacy test account Use this option if you need to connect to older tes…" at bounding box center [739, 299] width 683 height 65
click at [475, 233] on button "Connect Stripe" at bounding box center [451, 243] width 106 height 28
click at [246, 178] on span "Clerk" at bounding box center [252, 173] width 30 height 17
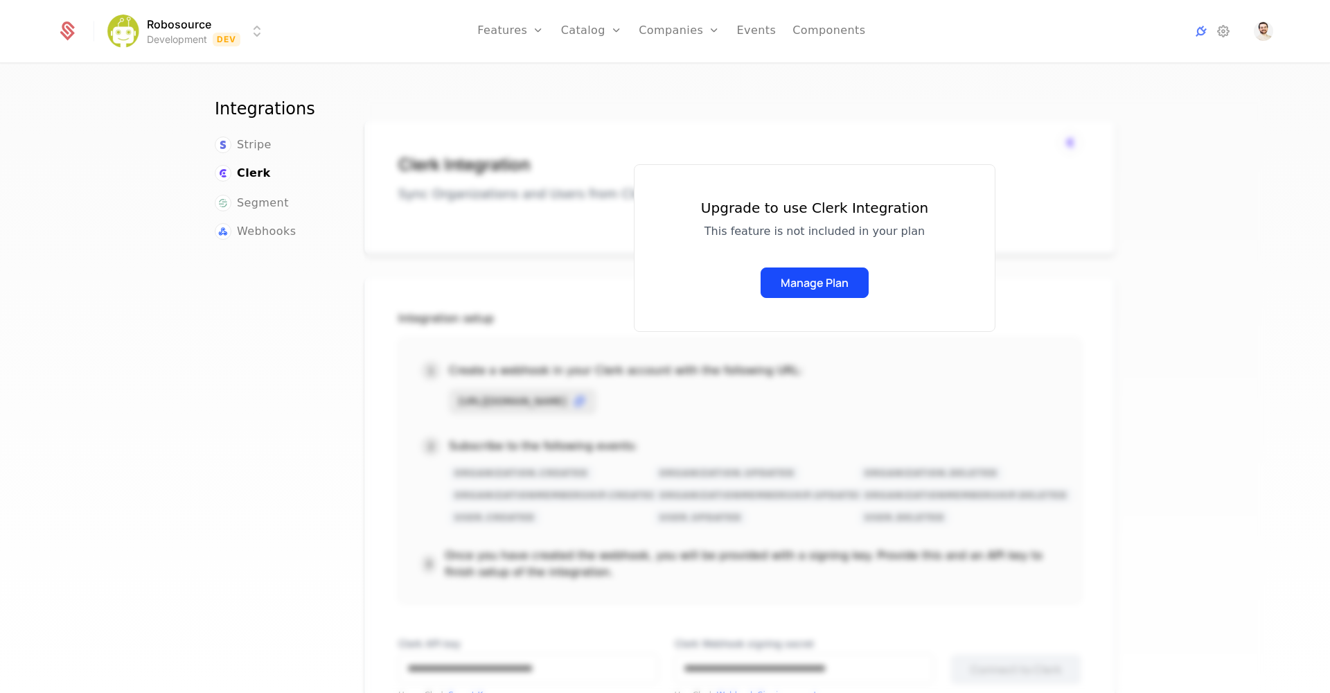
click at [266, 144] on div "Stripe" at bounding box center [273, 144] width 116 height 17
click at [244, 143] on span "Stripe" at bounding box center [254, 144] width 35 height 17
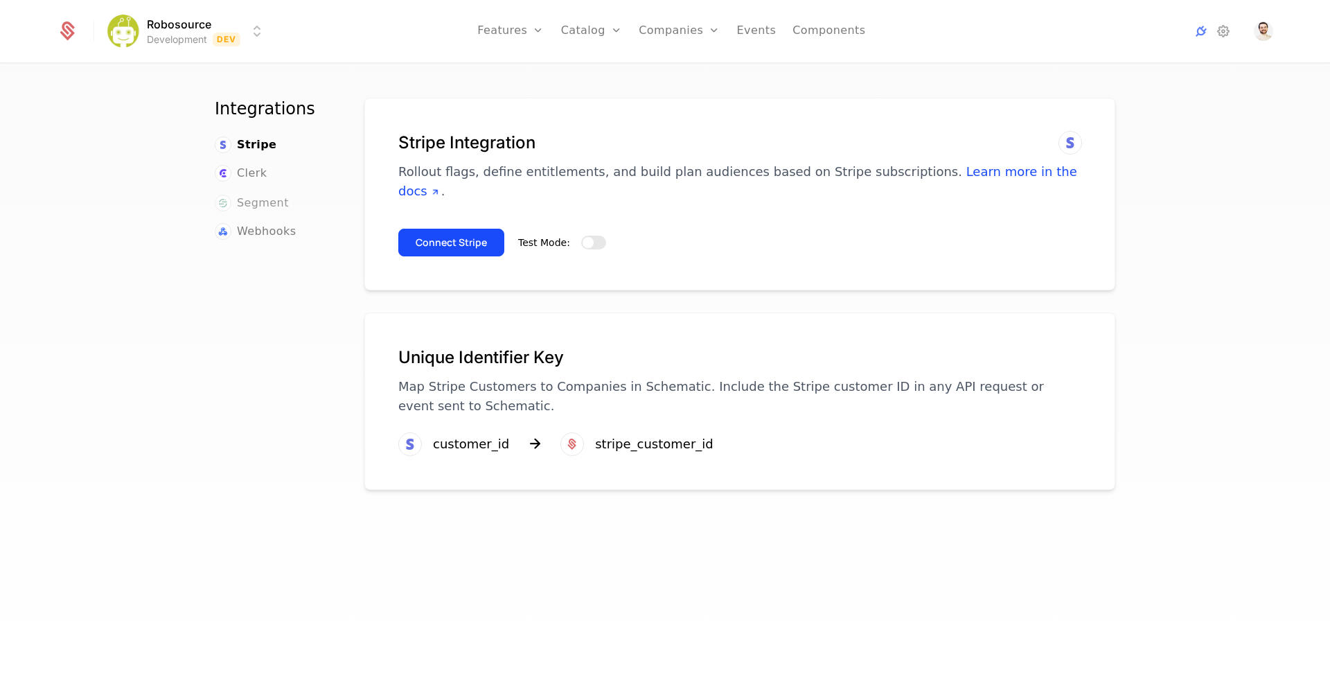
click at [247, 204] on span "Segment" at bounding box center [263, 203] width 52 height 17
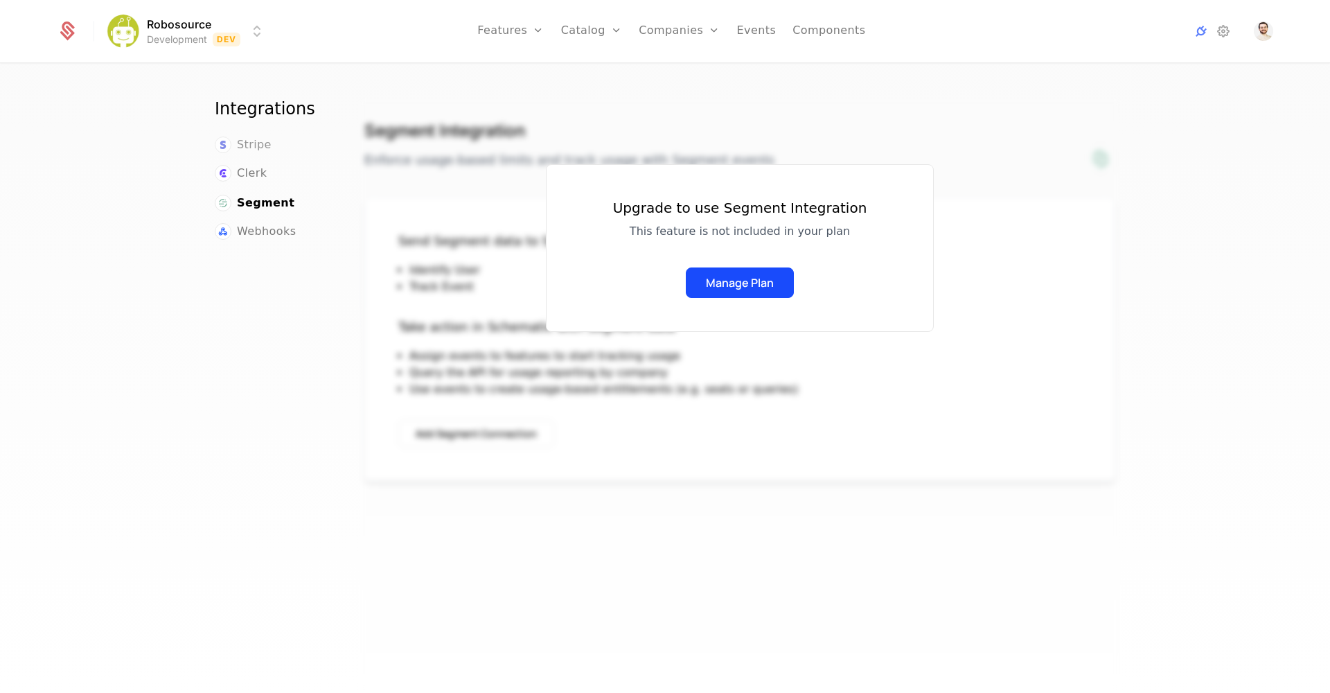
click at [246, 140] on span "Stripe" at bounding box center [254, 144] width 35 height 17
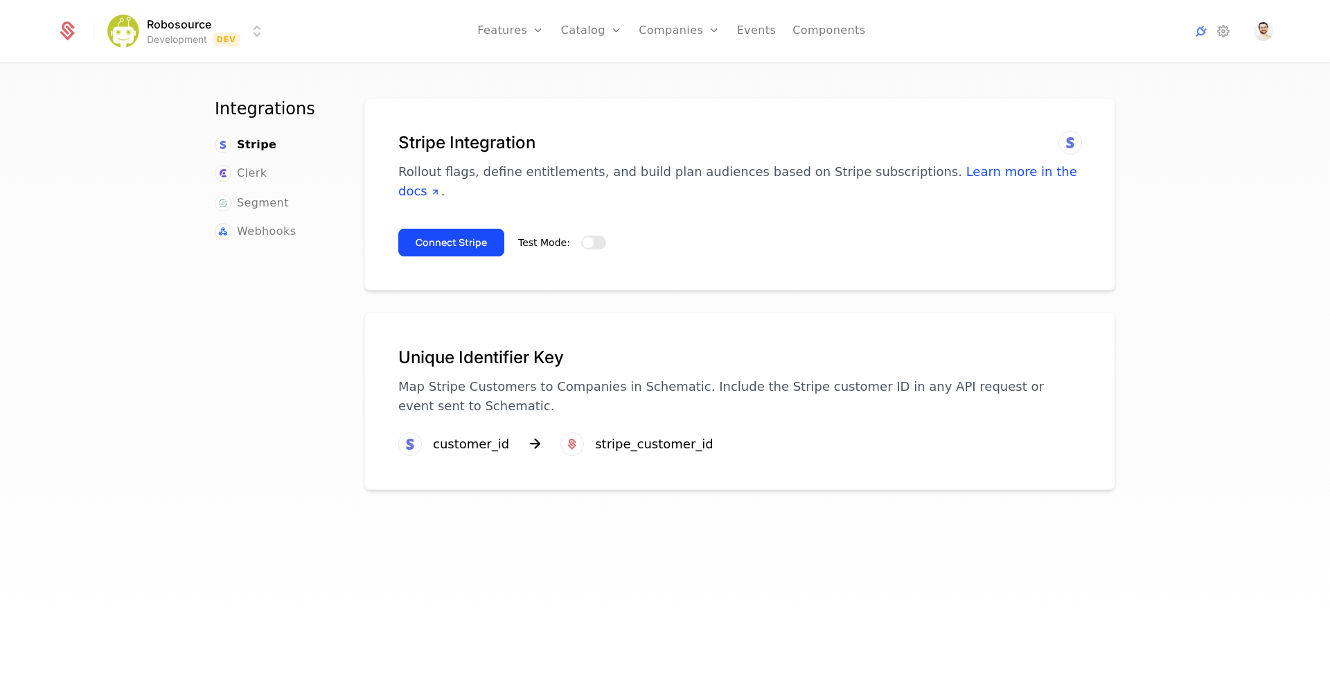
click at [599, 224] on div "Connect Stripe Test Mode:" at bounding box center [739, 237] width 683 height 39
click at [584, 237] on span "button" at bounding box center [588, 242] width 11 height 11
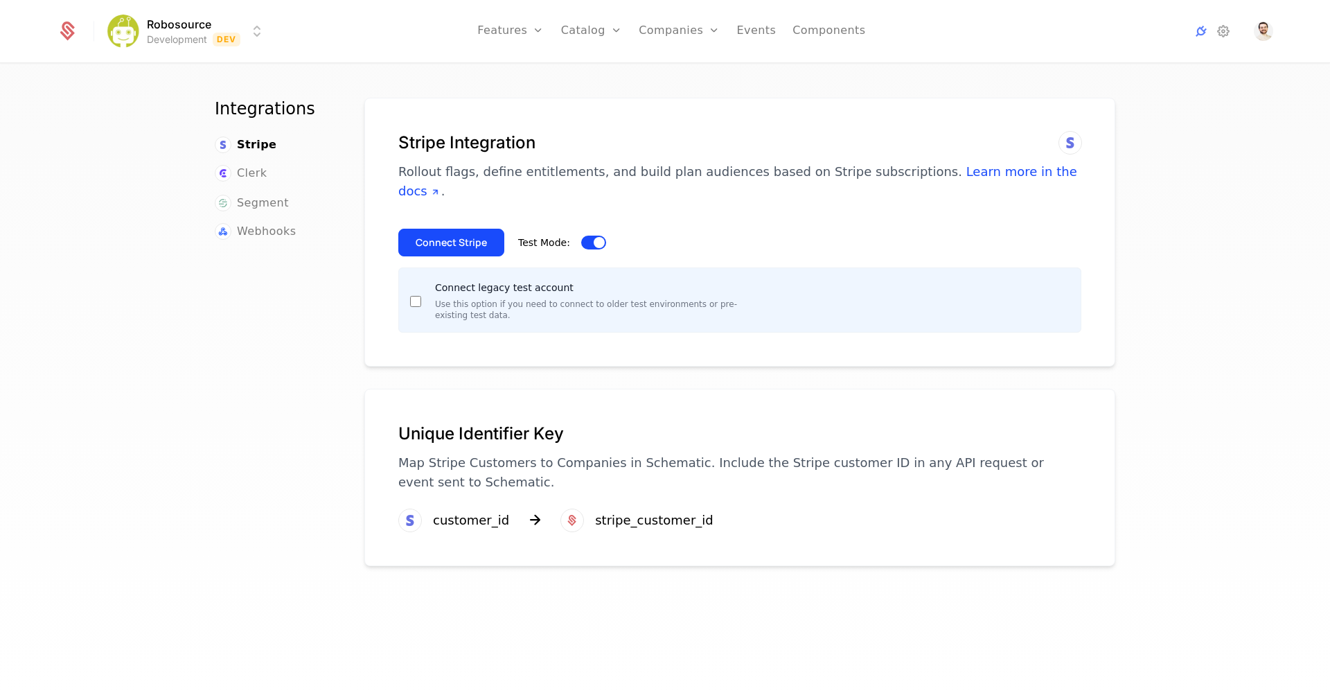
click at [411, 281] on div "Connect legacy test account Use this option if you need to connect to older tes…" at bounding box center [739, 299] width 683 height 65
click at [441, 229] on button "Connect Stripe" at bounding box center [451, 243] width 106 height 28
click at [420, 229] on button "Connect Stripe" at bounding box center [451, 243] width 106 height 28
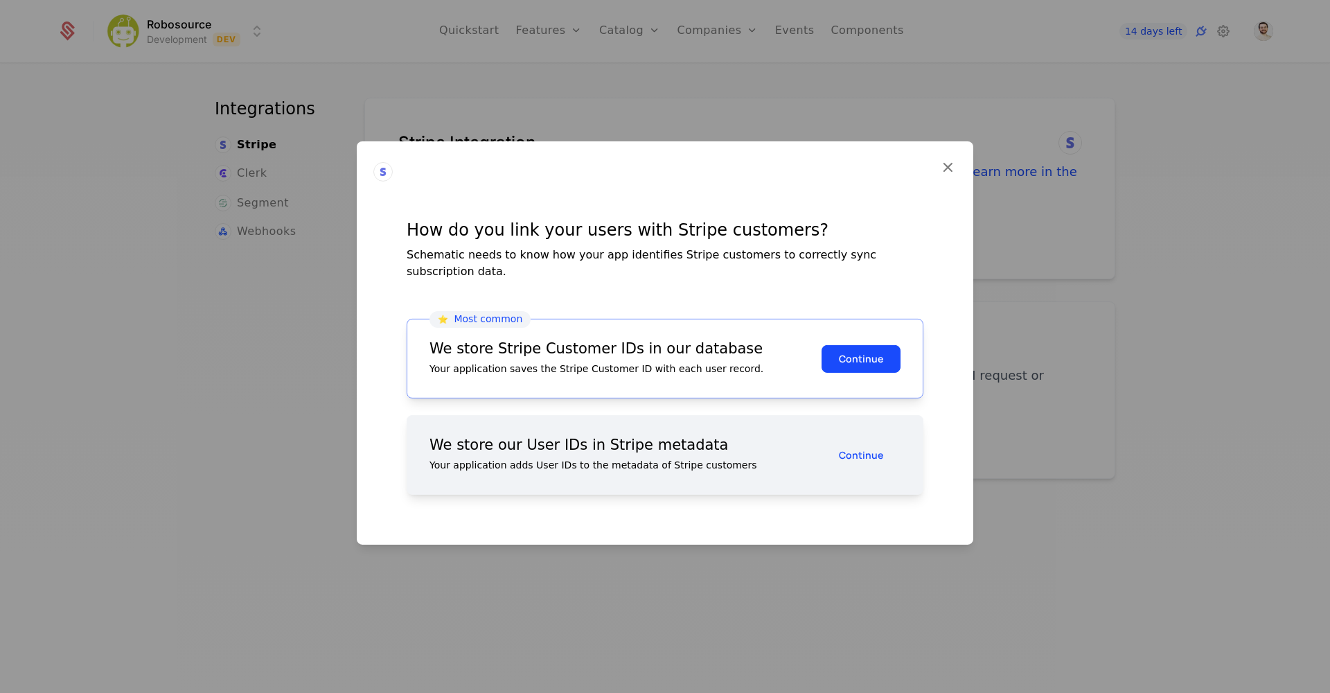
click at [606, 450] on div "We store our User IDs in Stripe metadata Your application adds User IDs to the …" at bounding box center [626, 455] width 392 height 34
drag, startPoint x: 718, startPoint y: 448, endPoint x: 747, endPoint y: 445, distance: 28.5
click at [728, 449] on div "We store our User IDs in Stripe metadata Your application adds User IDs to the …" at bounding box center [626, 455] width 392 height 34
click at [946, 176] on icon at bounding box center [948, 167] width 18 height 18
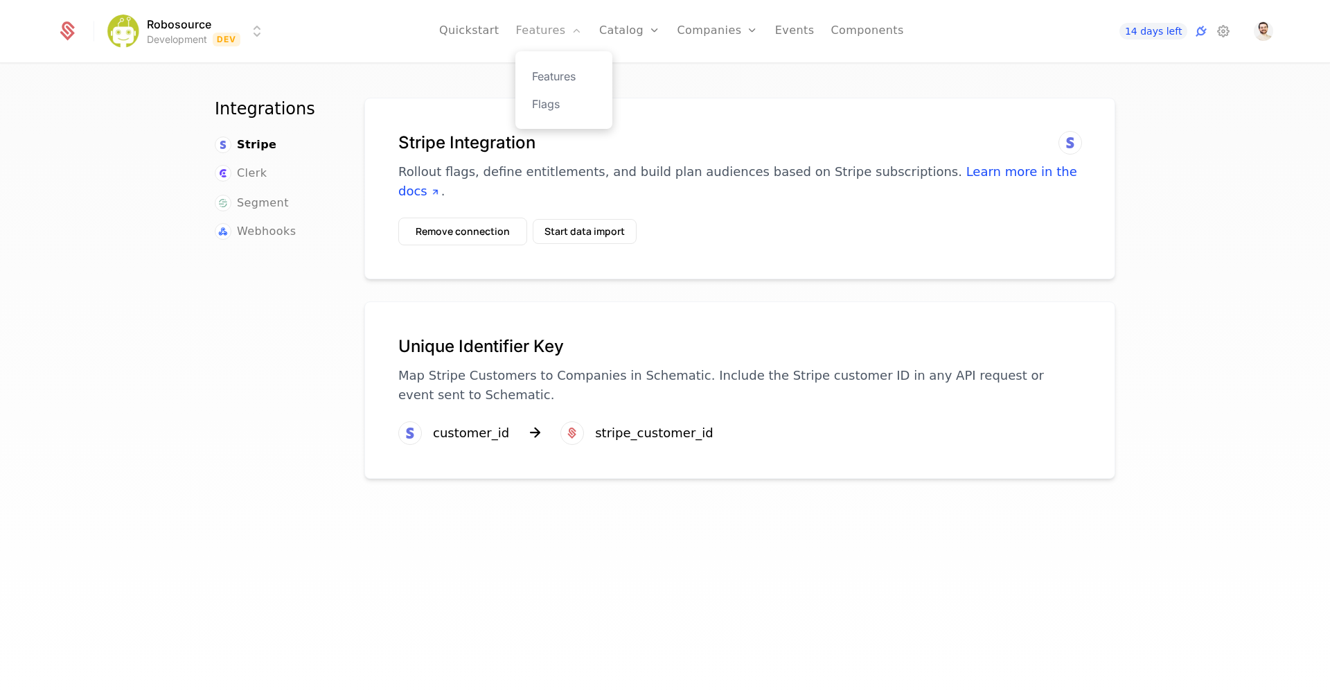
click at [582, 37] on link "Features" at bounding box center [548, 31] width 67 height 62
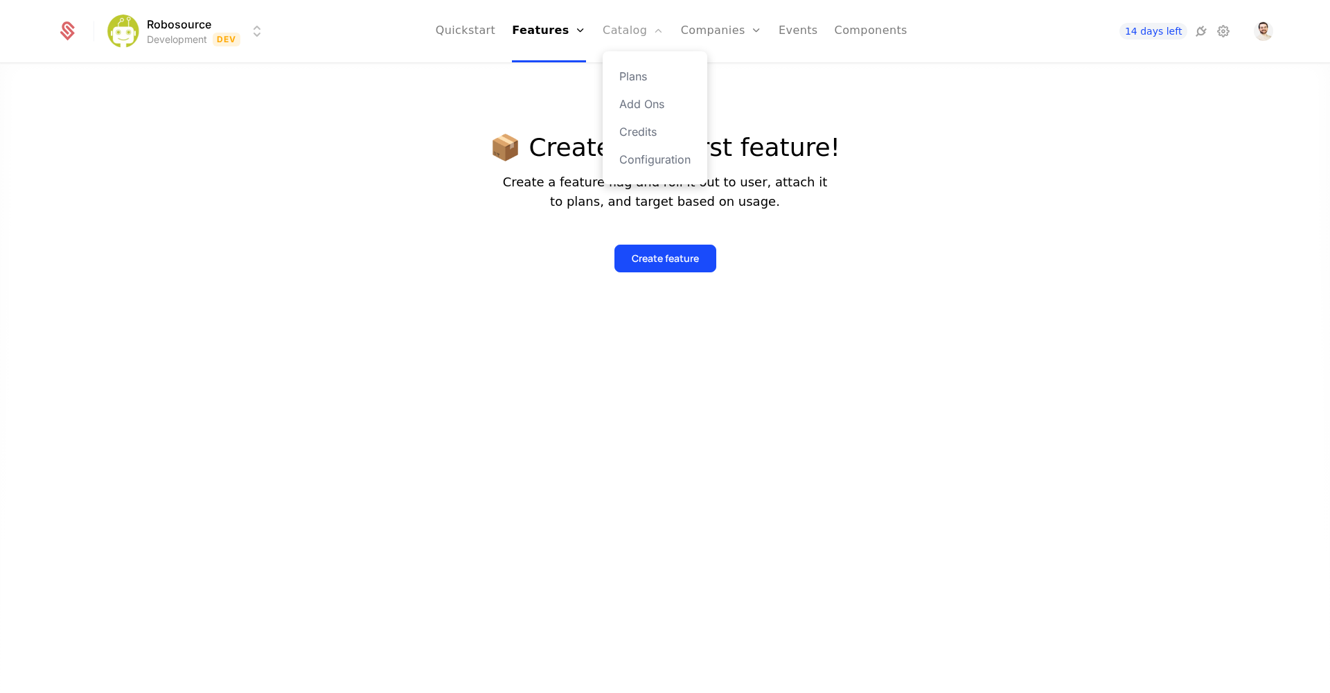
click at [642, 33] on link "Catalog" at bounding box center [634, 31] width 62 height 62
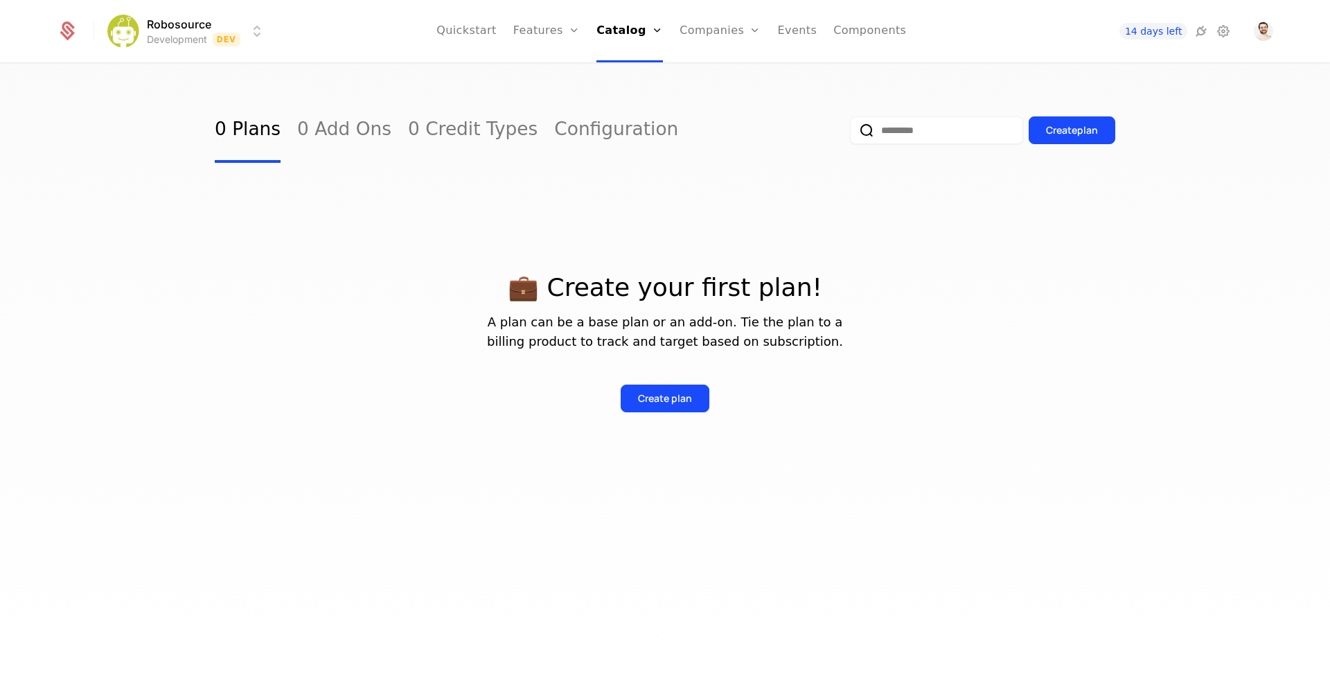
click at [598, 21] on ul "Quickstart Features Features Flags Catalog Plans Add Ons Credits Configuration …" at bounding box center [671, 31] width 470 height 62
drag, startPoint x: 680, startPoint y: 427, endPoint x: 687, endPoint y: 412, distance: 16.4
click at [680, 426] on div "💼 Create your first plan! A plan can be a base plan or an add-on. Tie the plan …" at bounding box center [665, 326] width 901 height 327
click at [689, 407] on button "Create plan" at bounding box center [665, 398] width 89 height 28
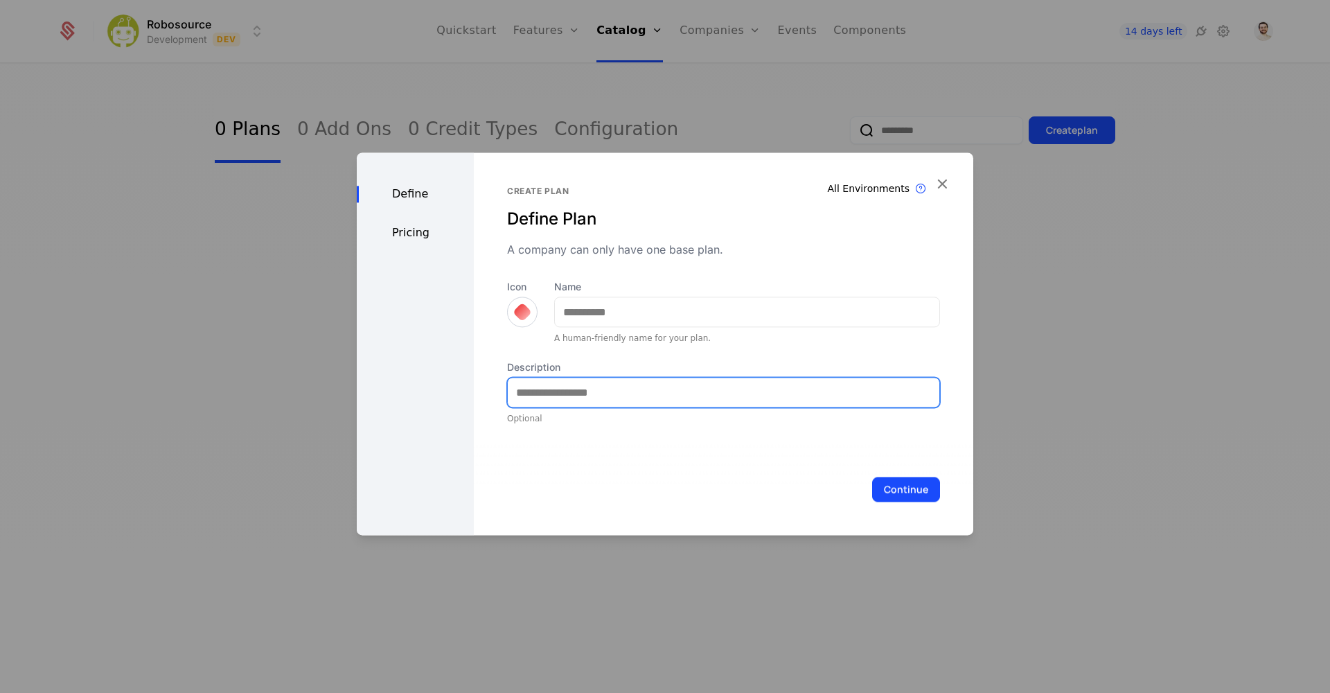
click at [576, 382] on input "Description" at bounding box center [724, 392] width 432 height 29
click at [413, 242] on div "Define Pricing" at bounding box center [415, 343] width 117 height 382
click at [418, 231] on div "Pricing" at bounding box center [415, 232] width 117 height 17
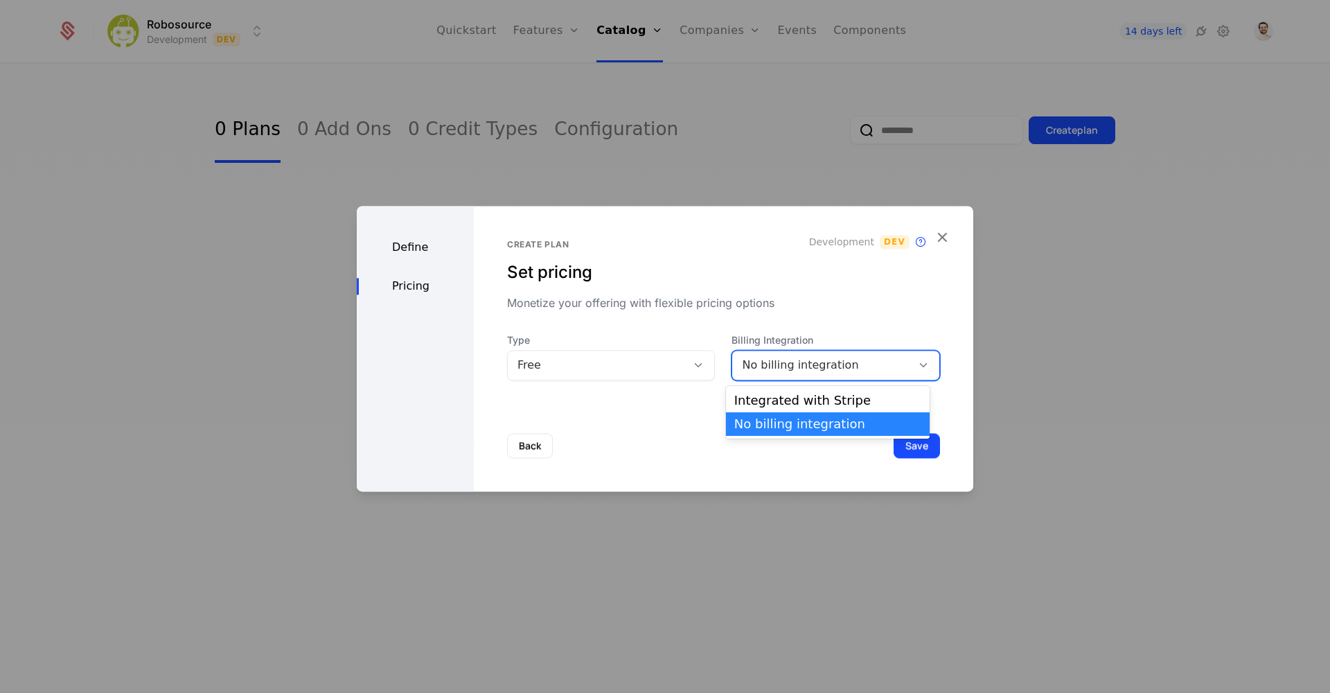
click at [772, 362] on div "No billing integration" at bounding box center [822, 365] width 160 height 17
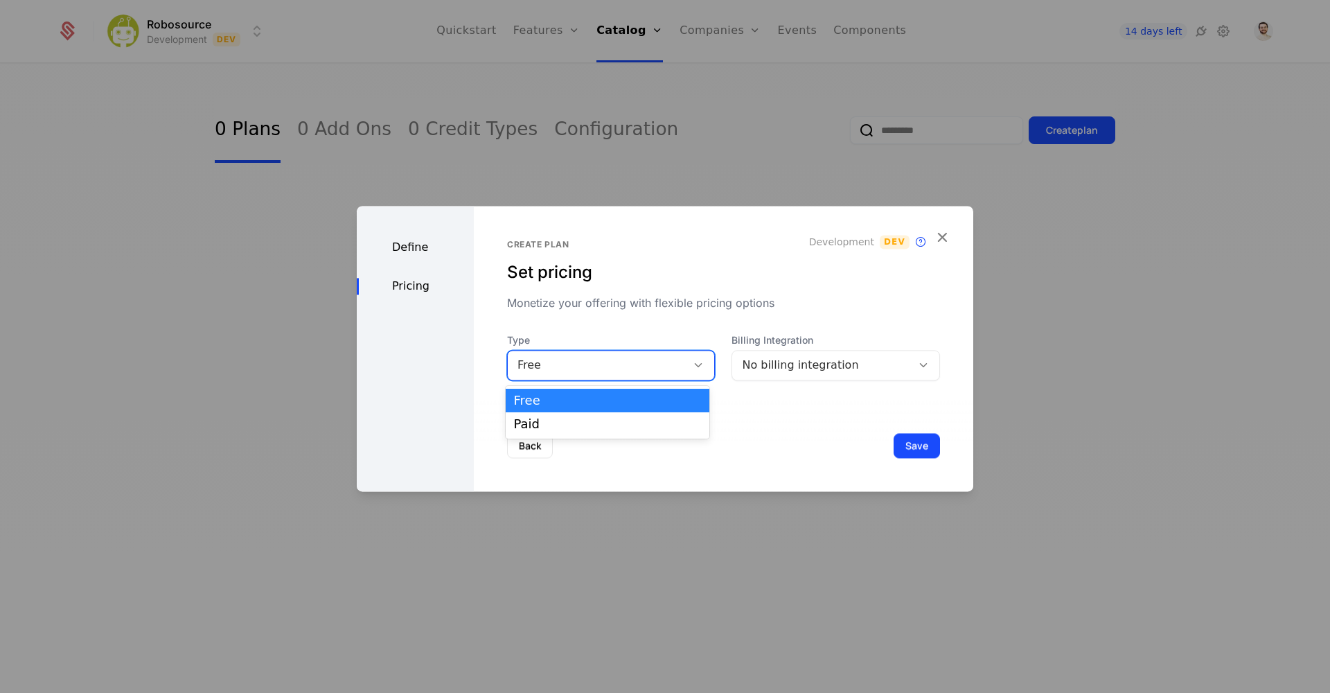
click at [604, 371] on div "Free" at bounding box center [597, 365] width 160 height 17
click at [616, 422] on div "Paid" at bounding box center [607, 424] width 187 height 12
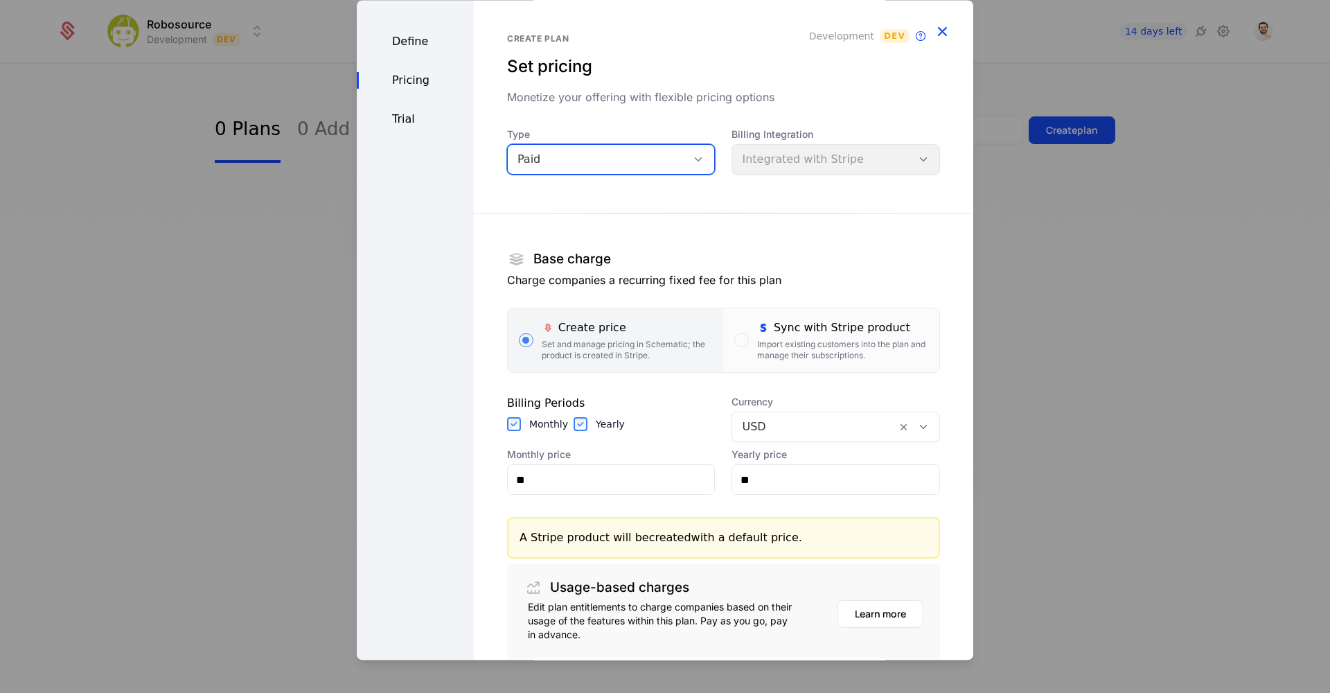
click at [934, 30] on icon "button" at bounding box center [942, 31] width 18 height 18
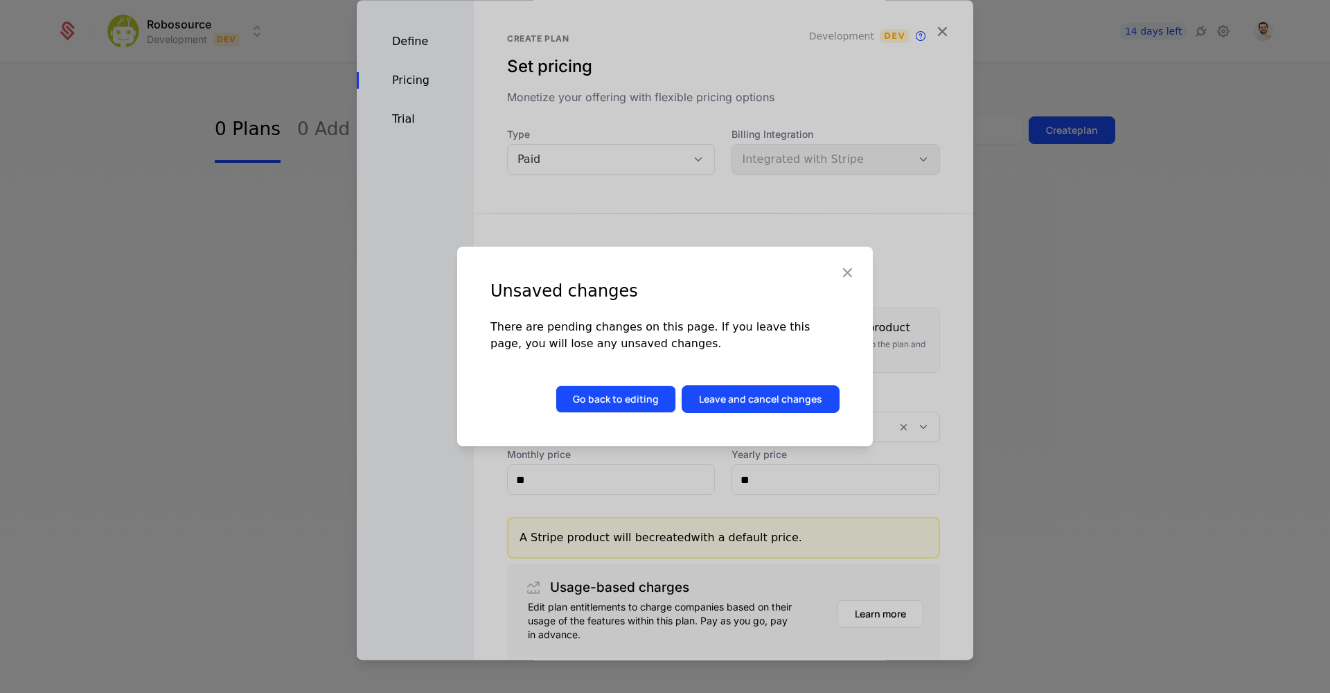
click at [593, 389] on div "Unsaved changes There are pending changes on this page. If you leave this page,…" at bounding box center [665, 347] width 416 height 200
click at [594, 393] on button "Go back to editing" at bounding box center [616, 399] width 121 height 28
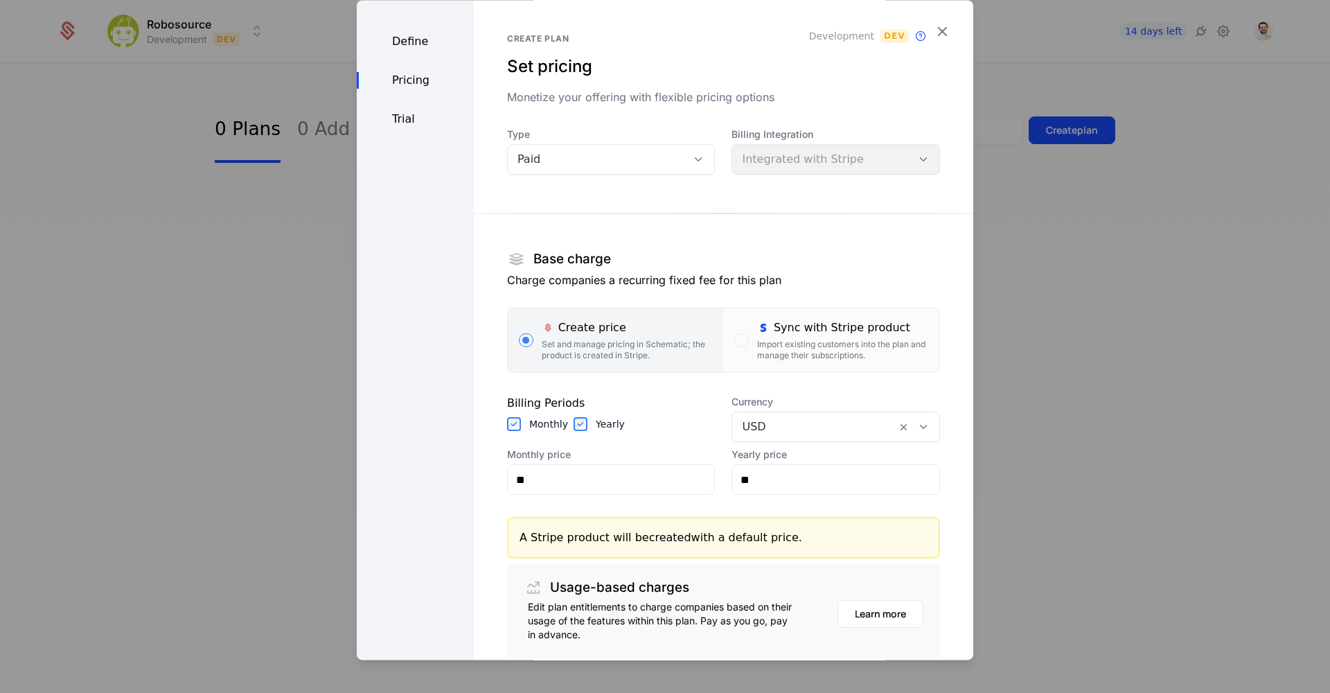
click at [419, 118] on div "Trial" at bounding box center [415, 119] width 117 height 17
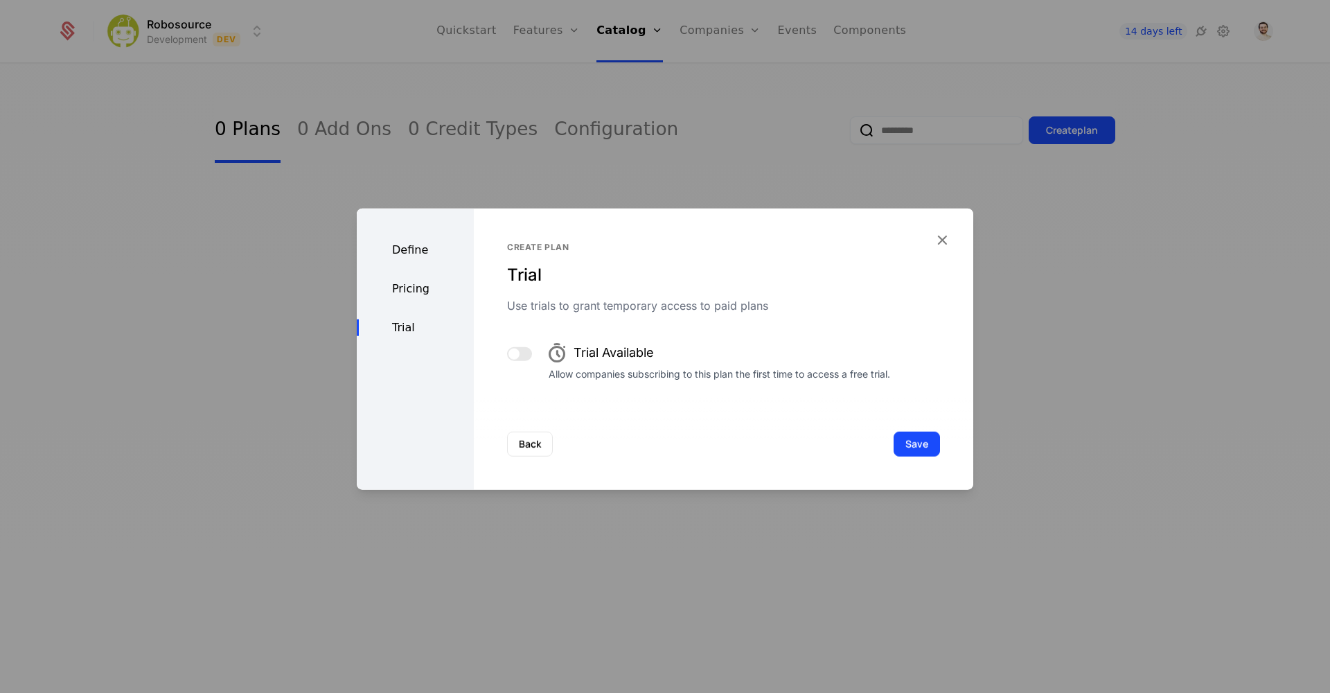
click at [950, 228] on div "Create plan Trial Use trials to grant temporary access to paid plans Trial Avai…" at bounding box center [723, 349] width 499 height 281
click at [946, 238] on icon "button" at bounding box center [942, 240] width 18 height 18
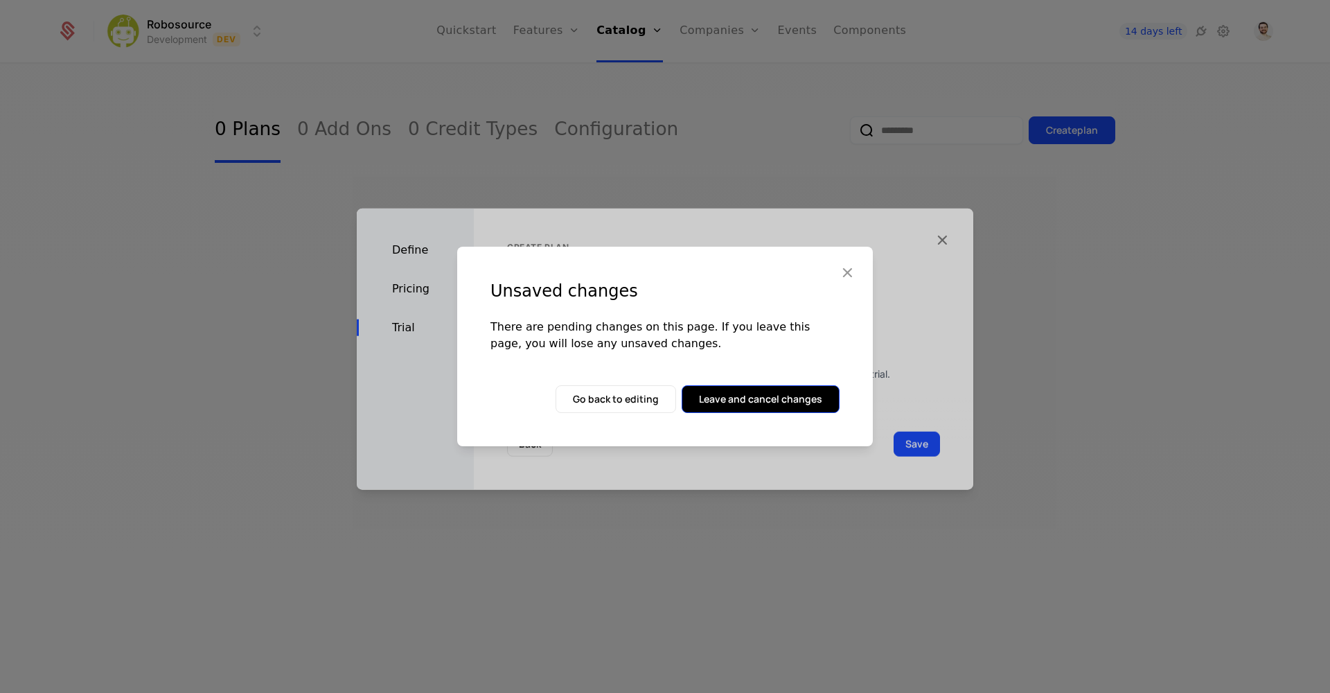
click at [732, 400] on button "Leave and cancel changes" at bounding box center [761, 399] width 158 height 28
